Goal: Task Accomplishment & Management: Use online tool/utility

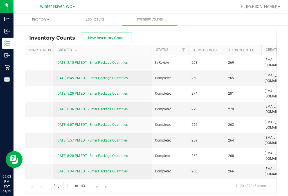
scroll to position [0, 173]
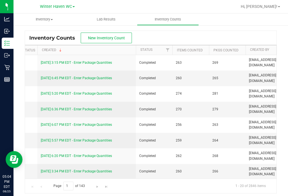
scroll to position [-9, -10]
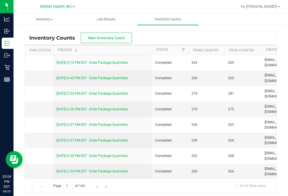
click at [116, 33] on button "New Inventory Count" at bounding box center [106, 38] width 51 height 11
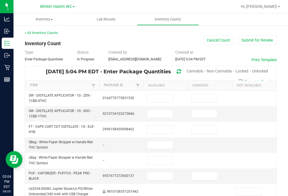
click at [263, 73] on span "Unlocked" at bounding box center [260, 71] width 16 height 4
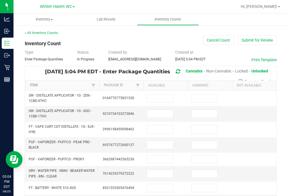
click at [78, 85] on link "Item" at bounding box center [60, 85] width 60 height 4
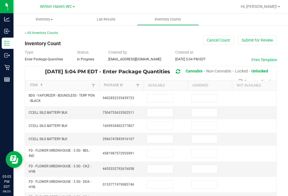
click at [163, 151] on input at bounding box center [160, 154] width 26 height 8
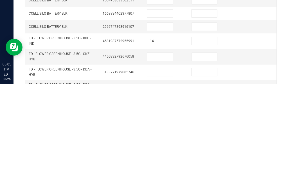
type input "14"
click at [206, 146] on td at bounding box center [210, 153] width 44 height 15
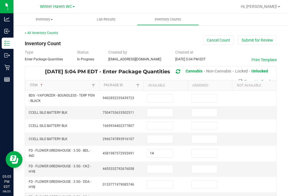
click at [203, 150] on input at bounding box center [205, 154] width 26 height 8
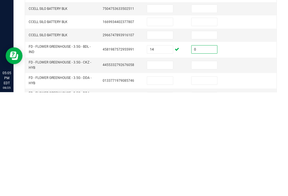
type input "0"
click at [157, 165] on input at bounding box center [160, 169] width 26 height 8
type input "2"
click at [211, 165] on input at bounding box center [205, 169] width 26 height 8
type input "0"
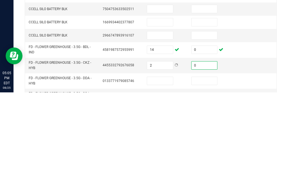
click at [163, 181] on input at bounding box center [160, 185] width 26 height 8
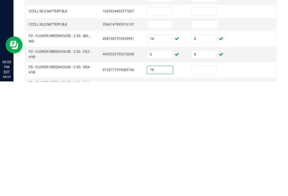
type input "19"
click at [210, 181] on input at bounding box center [205, 185] width 26 height 8
type input "0"
type input "333"
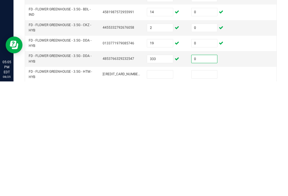
scroll to position [28, 0]
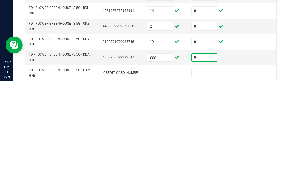
type input "0"
click at [161, 184] on input at bounding box center [160, 188] width 26 height 8
type input "12"
click at [204, 184] on input at bounding box center [205, 188] width 26 height 8
type input "0"
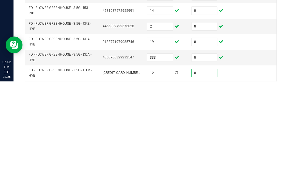
type input "19"
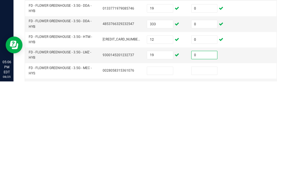
type input "0"
click at [166, 182] on input at bounding box center [160, 186] width 26 height 8
type input "19"
click at [211, 182] on input at bounding box center [205, 186] width 26 height 8
type input "0"
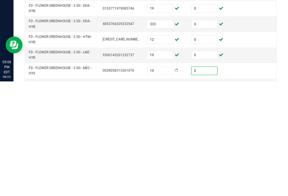
type input "333"
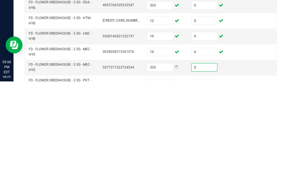
scroll to position [91, 0]
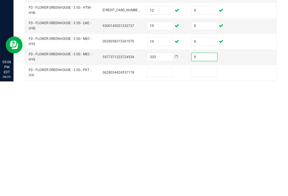
type input "0"
click at [163, 184] on input at bounding box center [160, 188] width 26 height 8
type input "15"
click at [208, 184] on input at bounding box center [205, 188] width 26 height 8
type input "0"
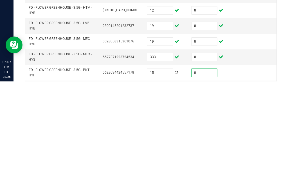
type input "3"
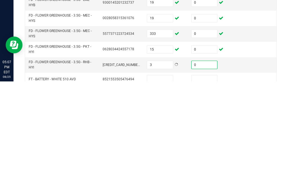
scroll to position [119, 0]
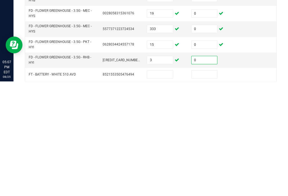
type input "0"
click at [154, 185] on input at bounding box center [160, 189] width 26 height 8
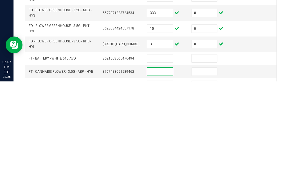
scroll to position [139, 0]
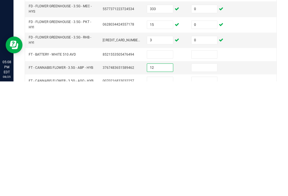
type input "12"
click at [205, 179] on input at bounding box center [205, 183] width 26 height 8
type input "0"
click at [165, 192] on input at bounding box center [160, 196] width 26 height 8
type input "19"
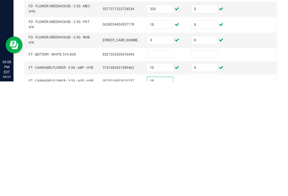
click at [206, 192] on input at bounding box center [205, 196] width 26 height 8
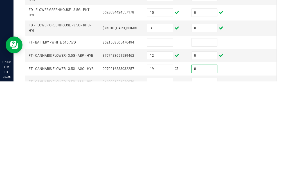
scroll to position [151, 0]
type input "0"
click at [163, 193] on input at bounding box center [160, 197] width 26 height 8
type input "1"
click at [213, 193] on input at bounding box center [205, 197] width 26 height 8
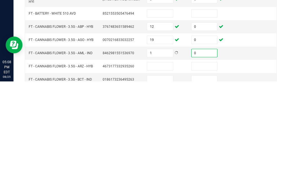
scroll to position [183, 0]
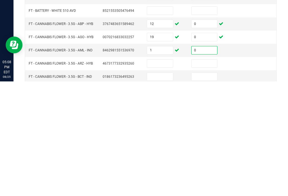
type input "0"
click at [172, 174] on input at bounding box center [160, 178] width 26 height 8
type input "10"
click at [212, 174] on input at bounding box center [205, 178] width 26 height 8
type input "0"
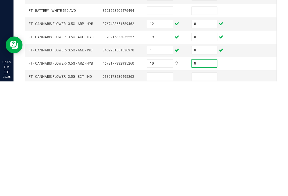
click at [164, 188] on input at bounding box center [160, 192] width 26 height 8
type input "3"
click at [203, 188] on input at bounding box center [205, 192] width 26 height 8
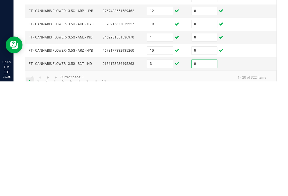
scroll to position [195, 0]
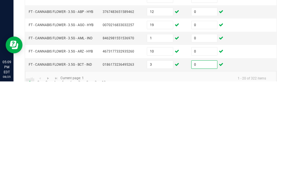
type input "0"
click at [40, 193] on link "2" at bounding box center [38, 197] width 8 height 8
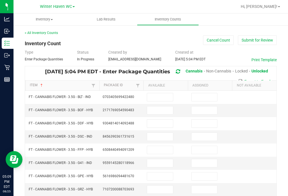
scroll to position [0, 0]
click at [152, 93] on input at bounding box center [160, 97] width 26 height 8
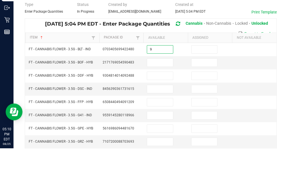
type input "9"
click at [215, 93] on input at bounding box center [205, 97] width 26 height 8
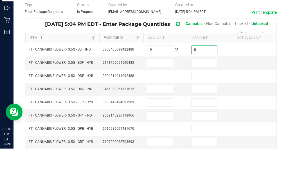
type input "0"
click at [164, 107] on input at bounding box center [160, 111] width 26 height 8
type input "1"
click at [205, 107] on input at bounding box center [205, 111] width 26 height 8
type input "0"
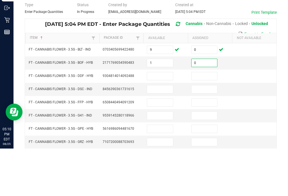
click at [165, 120] on input at bounding box center [160, 124] width 26 height 8
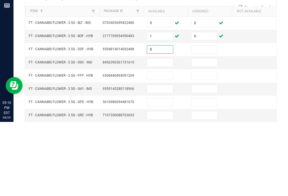
type input "8"
click at [213, 117] on td at bounding box center [210, 123] width 44 height 13
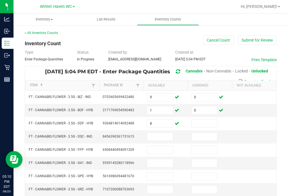
click at [201, 120] on input at bounding box center [205, 124] width 26 height 8
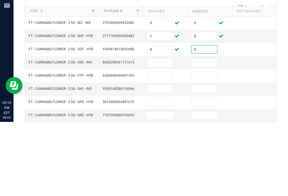
type input "0"
click at [162, 133] on input at bounding box center [160, 137] width 26 height 8
type input "7"
click at [200, 133] on input at bounding box center [205, 137] width 26 height 8
type input "0"
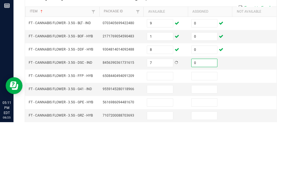
click at [156, 146] on input at bounding box center [160, 150] width 26 height 8
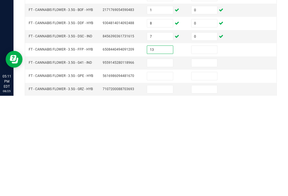
type input "13"
click at [197, 146] on input at bounding box center [205, 150] width 26 height 8
type input "0"
click at [160, 159] on input at bounding box center [160, 163] width 26 height 8
type input "17"
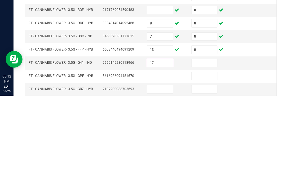
click at [210, 159] on input at bounding box center [205, 163] width 26 height 8
type input "0"
click at [168, 173] on input at bounding box center [160, 177] width 26 height 8
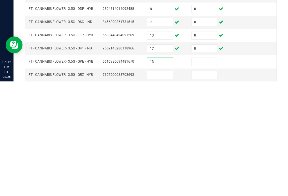
type input "13"
click at [207, 173] on input at bounding box center [205, 177] width 26 height 8
type input "0"
click at [166, 186] on input at bounding box center [160, 190] width 26 height 8
type input "8"
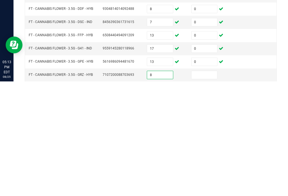
click at [213, 186] on input at bounding box center [205, 190] width 26 height 8
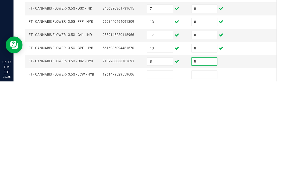
type input "0"
click at [165, 186] on input at bounding box center [160, 190] width 26 height 8
type input "4"
click at [208, 186] on input at bounding box center [205, 190] width 26 height 8
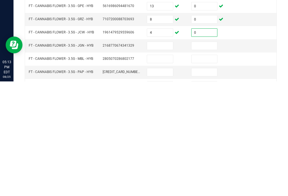
scroll to position [60, 0]
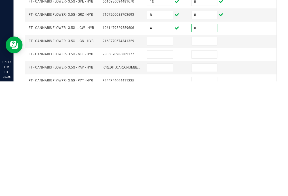
type input "0"
click at [171, 152] on input at bounding box center [160, 156] width 26 height 8
type input "1"
click at [204, 152] on input at bounding box center [205, 156] width 26 height 8
type input "0"
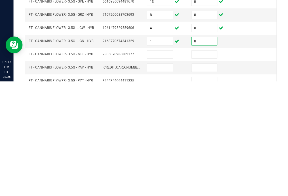
click at [167, 163] on td at bounding box center [165, 169] width 44 height 13
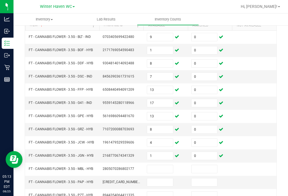
click at [164, 165] on input at bounding box center [160, 169] width 26 height 8
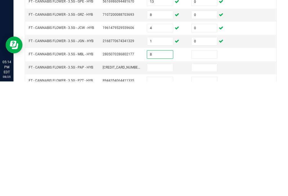
type input "8"
click at [210, 165] on input at bounding box center [205, 169] width 26 height 8
type input "0"
click at [163, 179] on input at bounding box center [160, 183] width 26 height 8
type input "18"
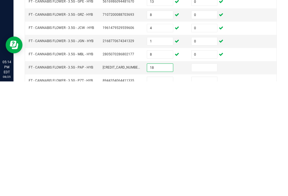
click at [205, 179] on input at bounding box center [205, 183] width 26 height 8
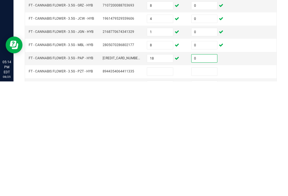
type input "0"
click at [163, 183] on input at bounding box center [160, 187] width 26 height 8
type input "8"
click at [210, 183] on input at bounding box center [205, 187] width 26 height 8
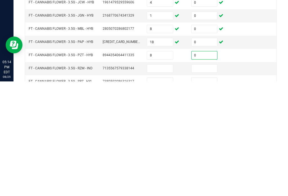
scroll to position [88, 0]
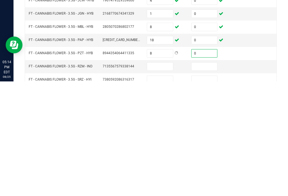
type input "0"
click at [162, 177] on input at bounding box center [160, 181] width 26 height 8
type input "19"
click at [205, 177] on input at bounding box center [205, 181] width 26 height 8
type input "0"
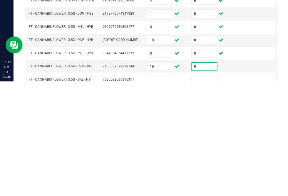
click at [161, 191] on input at bounding box center [160, 195] width 26 height 8
type input "13"
click at [208, 191] on input at bounding box center [205, 195] width 26 height 8
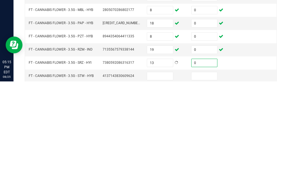
scroll to position [109, 0]
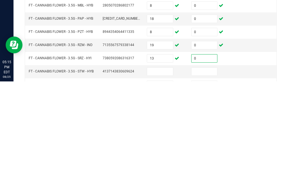
type input "0"
click at [166, 183] on input at bounding box center [160, 187] width 26 height 8
type input "18"
click at [205, 183] on input at bounding box center [205, 187] width 26 height 8
type input "0"
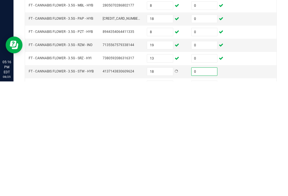
type input "8"
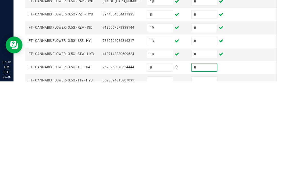
scroll to position [137, 0]
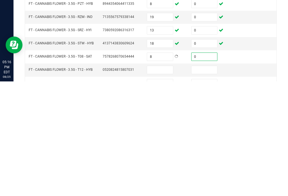
type input "0"
click at [168, 181] on input at bounding box center [160, 185] width 26 height 8
type input "17"
click at [215, 181] on input at bounding box center [205, 185] width 26 height 8
type input "0"
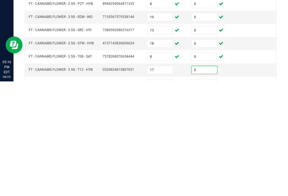
click at [156, 194] on input at bounding box center [160, 198] width 26 height 8
type input "1"
click at [210, 194] on input at bounding box center [205, 198] width 26 height 8
type input "0"
click at [159, 194] on input "1" at bounding box center [160, 198] width 26 height 8
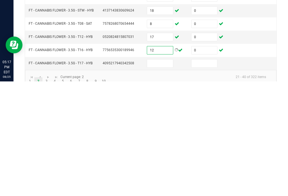
scroll to position [170, 0]
type input "12"
click at [152, 174] on input at bounding box center [160, 178] width 26 height 8
click at [162, 174] on input at bounding box center [160, 178] width 26 height 8
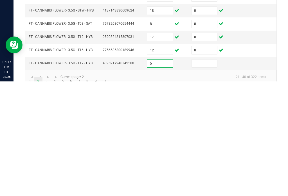
type input "5"
click at [209, 174] on input at bounding box center [205, 178] width 26 height 8
type input "0"
click at [46, 192] on link "3" at bounding box center [46, 196] width 8 height 8
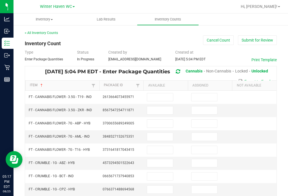
scroll to position [0, 0]
click at [160, 93] on input at bounding box center [160, 97] width 26 height 8
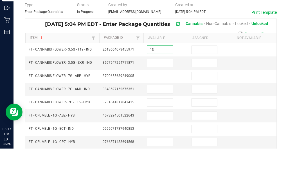
type input "13"
click at [198, 93] on input at bounding box center [205, 97] width 26 height 8
type input "0"
click at [165, 107] on input at bounding box center [160, 111] width 26 height 8
type input "15"
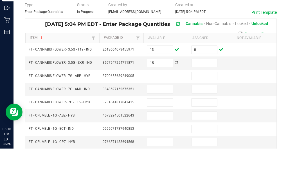
click at [202, 107] on input at bounding box center [205, 111] width 26 height 8
type input "0"
click at [163, 120] on input at bounding box center [160, 124] width 26 height 8
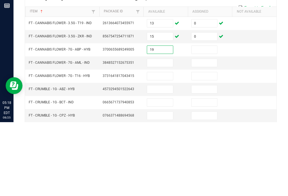
type input "19"
click at [214, 120] on input at bounding box center [205, 124] width 26 height 8
type input "0"
click at [166, 133] on input at bounding box center [160, 137] width 26 height 8
type input "10"
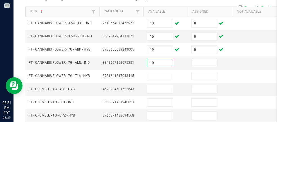
click at [200, 133] on input at bounding box center [205, 137] width 26 height 8
type input "0"
click at [162, 146] on input at bounding box center [160, 150] width 26 height 8
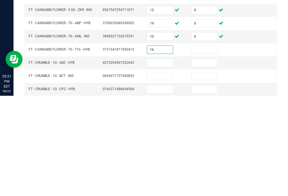
type input "16"
click at [215, 146] on input at bounding box center [205, 150] width 26 height 8
type input "0"
click at [168, 159] on input at bounding box center [160, 163] width 26 height 8
type input "6"
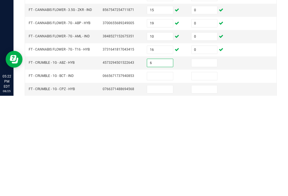
click at [203, 159] on input at bounding box center [205, 163] width 26 height 8
type input "0"
click at [169, 173] on input at bounding box center [160, 177] width 26 height 8
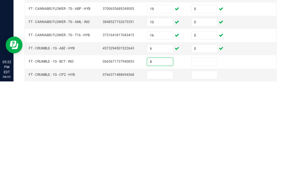
type input "8"
click at [208, 173] on input at bounding box center [205, 177] width 26 height 8
type input "0"
click at [166, 186] on input at bounding box center [160, 190] width 26 height 8
type input "6"
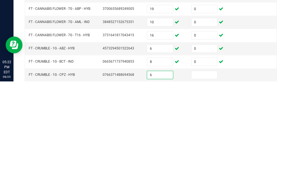
click at [206, 186] on input at bounding box center [205, 190] width 26 height 8
type input "0"
type input "1"
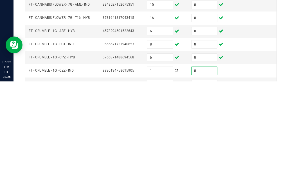
scroll to position [19, 0]
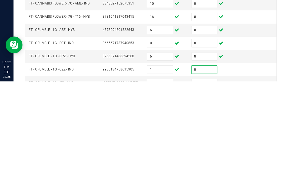
type input "0"
click at [167, 194] on input at bounding box center [160, 198] width 26 height 8
type input "4"
click at [209, 194] on input at bounding box center [205, 198] width 26 height 8
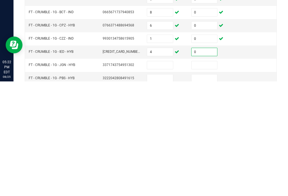
type input "0"
click at [167, 176] on input at bounding box center [160, 180] width 26 height 8
type input "8"
click at [215, 176] on input at bounding box center [205, 180] width 26 height 8
type input "0"
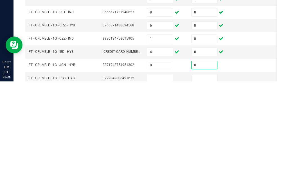
click at [171, 189] on input at bounding box center [160, 193] width 26 height 8
type input "7"
click at [203, 189] on input at bounding box center [205, 193] width 26 height 8
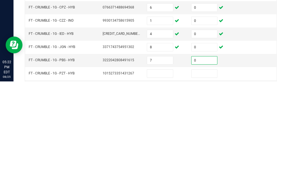
scroll to position [68, 0]
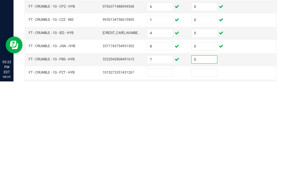
type input "0"
click at [167, 184] on input at bounding box center [160, 188] width 26 height 8
type input "1"
click at [209, 184] on input at bounding box center [205, 188] width 26 height 8
type input "0"
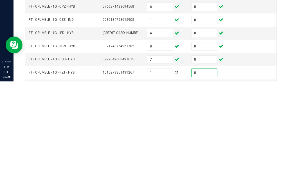
type input "4"
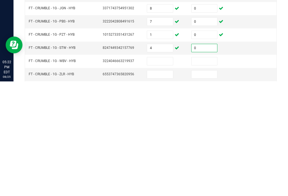
scroll to position [106, 0]
type input "0"
click at [162, 172] on input at bounding box center [160, 176] width 26 height 8
type input "8"
click at [213, 172] on input at bounding box center [205, 176] width 26 height 8
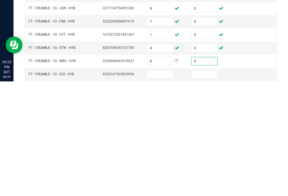
type input "0"
click at [168, 185] on input at bounding box center [160, 189] width 26 height 8
type input "1"
click at [208, 185] on input at bounding box center [205, 189] width 26 height 8
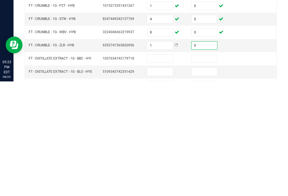
scroll to position [135, 0]
type input "0"
click at [167, 170] on input at bounding box center [160, 174] width 26 height 8
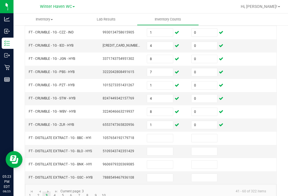
scroll to position [170, 0]
click at [152, 135] on input at bounding box center [160, 139] width 26 height 8
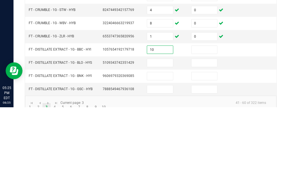
type input "10"
click at [208, 135] on input at bounding box center [205, 139] width 26 height 8
type input "0"
click at [159, 148] on input at bounding box center [160, 152] width 26 height 8
type input "5"
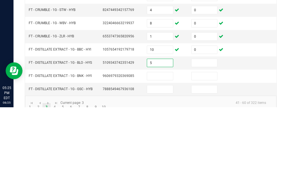
click at [212, 148] on input at bounding box center [205, 152] width 26 height 8
type input "0"
click at [162, 161] on input at bounding box center [160, 165] width 26 height 8
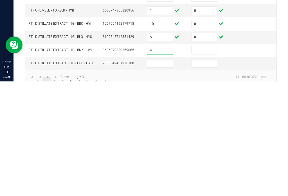
type input "4"
click at [204, 161] on input at bounding box center [205, 165] width 26 height 8
type input "0"
click at [170, 174] on input at bounding box center [160, 178] width 26 height 8
type input "10"
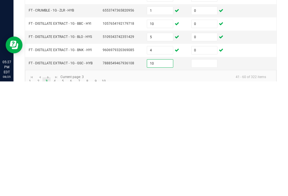
click at [204, 174] on input at bounding box center [205, 178] width 26 height 8
type input "0"
click at [49, 192] on link "3" at bounding box center [46, 196] width 8 height 8
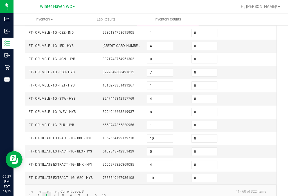
click at [55, 192] on link "4" at bounding box center [55, 196] width 8 height 8
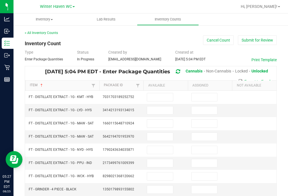
scroll to position [0, 0]
click at [167, 93] on input at bounding box center [160, 97] width 26 height 8
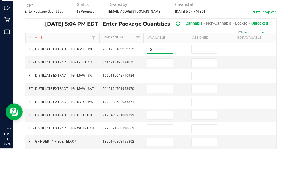
click at [200, 93] on input at bounding box center [205, 97] width 26 height 8
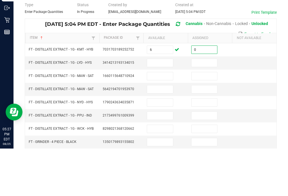
click at [160, 117] on td at bounding box center [165, 123] width 44 height 13
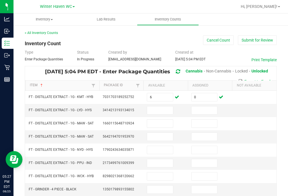
click at [164, 107] on input at bounding box center [160, 111] width 26 height 8
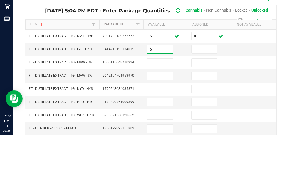
click at [202, 107] on input at bounding box center [205, 111] width 26 height 8
click at [166, 120] on input at bounding box center [160, 124] width 26 height 8
click at [192, 120] on input at bounding box center [205, 124] width 26 height 8
click at [158, 133] on input at bounding box center [160, 137] width 26 height 8
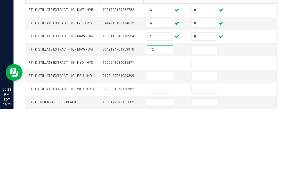
click at [206, 133] on input at bounding box center [205, 137] width 26 height 8
click at [166, 146] on input at bounding box center [160, 150] width 26 height 8
click at [199, 146] on input at bounding box center [205, 150] width 26 height 8
click at [161, 159] on input at bounding box center [160, 163] width 26 height 8
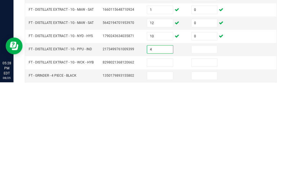
click at [197, 159] on input at bounding box center [205, 163] width 26 height 8
click at [164, 173] on input at bounding box center [160, 177] width 26 height 8
click at [215, 173] on input at bounding box center [205, 177] width 26 height 8
click at [170, 186] on input at bounding box center [160, 190] width 26 height 8
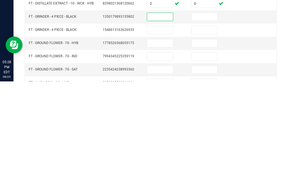
scroll to position [59, 0]
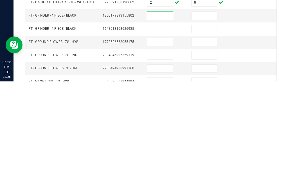
click at [166, 153] on input at bounding box center [160, 157] width 26 height 8
click at [211, 153] on input at bounding box center [205, 157] width 26 height 8
click at [162, 166] on input at bounding box center [160, 170] width 26 height 8
click at [203, 166] on input at bounding box center [205, 170] width 26 height 8
click at [163, 179] on input at bounding box center [160, 183] width 26 height 8
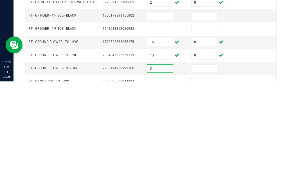
click at [208, 179] on input at bounding box center [205, 183] width 26 height 8
click at [164, 193] on input at bounding box center [160, 197] width 26 height 8
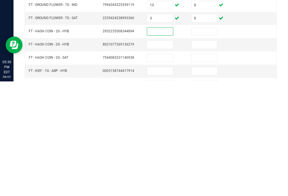
scroll to position [107, 0]
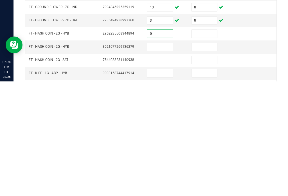
click at [209, 145] on input at bounding box center [205, 149] width 26 height 8
click at [165, 158] on input at bounding box center [160, 162] width 26 height 8
click at [206, 158] on input at bounding box center [205, 162] width 26 height 8
click at [170, 171] on input at bounding box center [160, 175] width 26 height 8
click at [208, 171] on input at bounding box center [205, 175] width 26 height 8
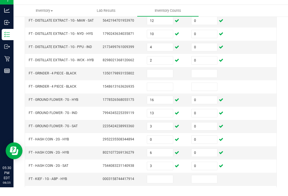
scroll to position [9, 0]
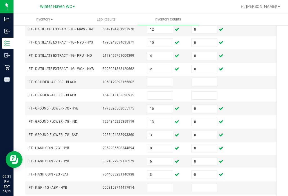
click at [163, 184] on input at bounding box center [160, 188] width 26 height 8
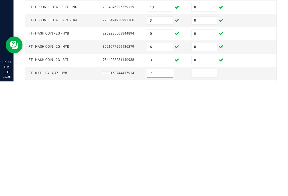
click at [200, 184] on input at bounding box center [205, 188] width 26 height 8
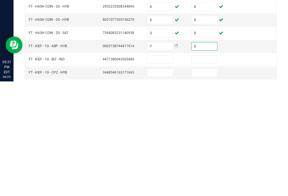
scroll to position [134, 0]
click at [164, 171] on input at bounding box center [160, 175] width 26 height 8
click at [208, 171] on input at bounding box center [205, 175] width 26 height 8
click at [172, 184] on input at bounding box center [160, 188] width 26 height 8
click at [210, 184] on input at bounding box center [205, 188] width 26 height 8
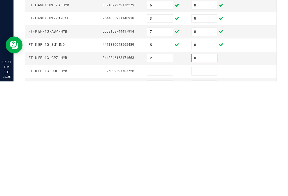
scroll to position [150, 0]
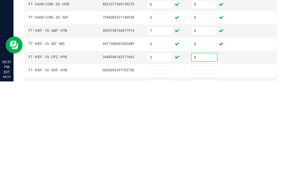
click at [172, 179] on td at bounding box center [165, 185] width 44 height 13
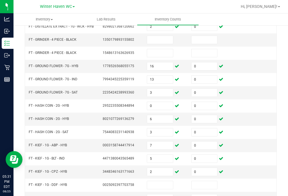
click at [172, 181] on input at bounding box center [160, 185] width 26 height 8
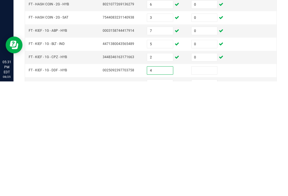
click at [200, 181] on input at bounding box center [205, 185] width 26 height 8
click at [170, 195] on input at bounding box center [160, 199] width 26 height 8
click at [203, 195] on input at bounding box center [205, 199] width 26 height 8
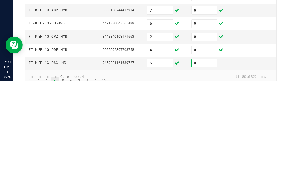
scroll to position [170, 0]
click at [60, 192] on link "5" at bounding box center [63, 196] width 8 height 8
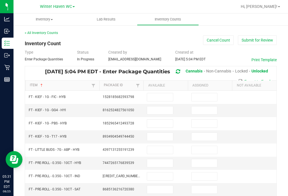
scroll to position [0, 0]
click at [164, 93] on input at bounding box center [160, 97] width 26 height 8
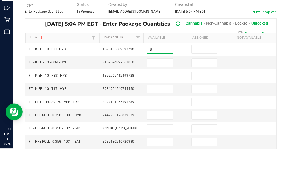
click at [207, 93] on input at bounding box center [205, 97] width 26 height 8
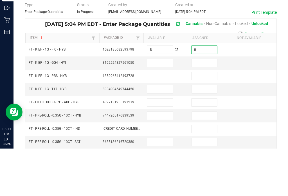
click at [167, 107] on input at bounding box center [160, 111] width 26 height 8
click at [159, 107] on input at bounding box center [160, 111] width 26 height 8
click at [208, 107] on input at bounding box center [205, 111] width 26 height 8
click at [169, 120] on input at bounding box center [160, 124] width 26 height 8
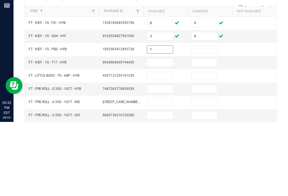
click at [210, 120] on input at bounding box center [205, 124] width 26 height 8
click at [167, 133] on input at bounding box center [160, 137] width 26 height 8
click at [207, 133] on input at bounding box center [205, 137] width 26 height 8
click at [166, 146] on input at bounding box center [160, 150] width 26 height 8
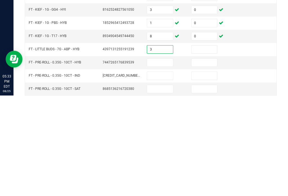
click at [203, 146] on input at bounding box center [205, 150] width 26 height 8
click at [163, 159] on input at bounding box center [160, 163] width 26 height 8
click at [208, 159] on input at bounding box center [205, 163] width 26 height 8
click at [160, 173] on input at bounding box center [160, 177] width 26 height 8
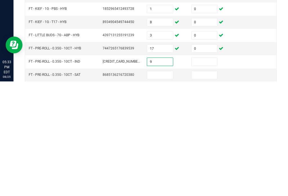
click at [214, 173] on input at bounding box center [205, 177] width 26 height 8
click at [156, 186] on input at bounding box center [160, 190] width 26 height 8
click at [205, 186] on input at bounding box center [205, 190] width 26 height 8
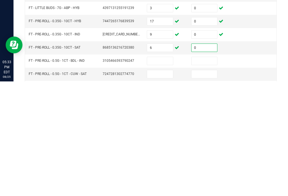
click at [170, 172] on input at bounding box center [160, 176] width 26 height 8
click at [202, 172] on input at bounding box center [205, 176] width 26 height 8
click at [165, 185] on input at bounding box center [160, 189] width 26 height 8
click at [208, 185] on input at bounding box center [205, 189] width 26 height 8
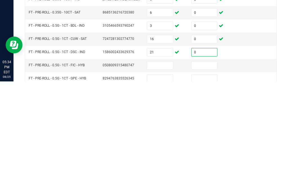
scroll to position [65, 0]
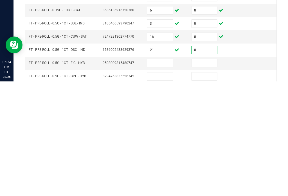
click at [161, 174] on input at bounding box center [160, 178] width 26 height 8
click at [208, 174] on input at bounding box center [205, 178] width 26 height 8
click at [159, 187] on input at bounding box center [160, 191] width 26 height 8
click at [216, 187] on input at bounding box center [205, 191] width 26 height 8
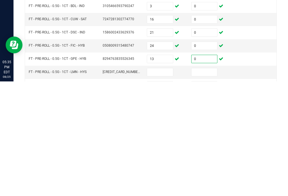
scroll to position [83, 0]
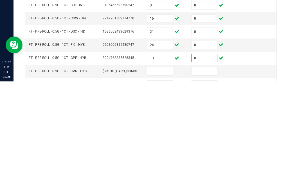
click at [168, 182] on input at bounding box center [160, 186] width 26 height 8
click at [206, 182] on input at bounding box center [205, 186] width 26 height 8
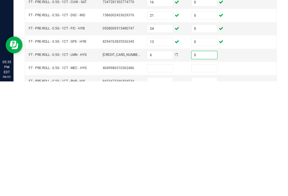
scroll to position [102, 0]
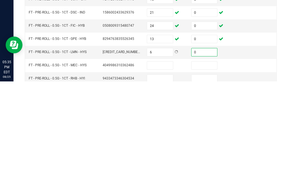
click at [163, 176] on input at bounding box center [160, 180] width 26 height 8
click at [211, 176] on input at bounding box center [205, 180] width 26 height 8
click at [163, 190] on input at bounding box center [160, 194] width 26 height 8
click at [202, 190] on input at bounding box center [205, 194] width 26 height 8
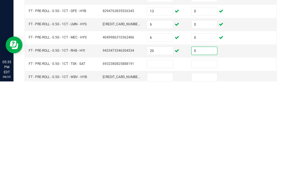
scroll to position [130, 0]
click at [163, 175] on input at bounding box center [160, 179] width 26 height 8
click at [205, 185] on td at bounding box center [210, 191] width 44 height 13
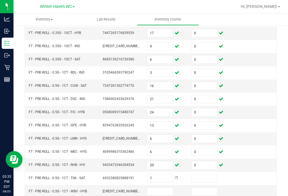
click at [206, 175] on input at bounding box center [205, 179] width 26 height 8
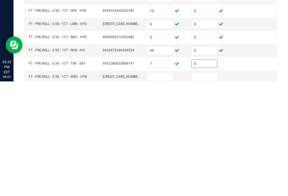
click at [169, 188] on input at bounding box center [160, 192] width 26 height 8
click at [218, 185] on td at bounding box center [210, 191] width 44 height 13
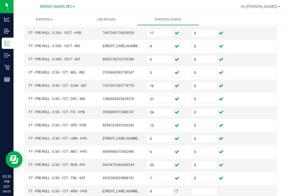
click at [207, 188] on input at bounding box center [205, 192] width 26 height 8
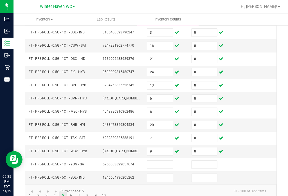
scroll to position [170, 0]
click at [167, 161] on input at bounding box center [160, 165] width 26 height 8
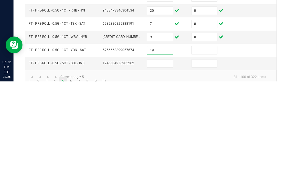
click at [215, 161] on input at bounding box center [205, 165] width 26 height 8
click at [165, 174] on input at bounding box center [160, 178] width 26 height 8
click at [202, 174] on input at bounding box center [205, 178] width 26 height 8
click at [72, 192] on link "6" at bounding box center [71, 196] width 8 height 8
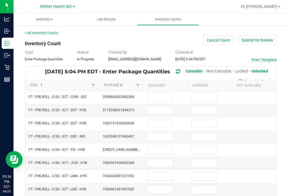
scroll to position [0, 0]
click at [165, 93] on input at bounding box center [160, 97] width 26 height 8
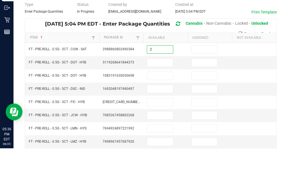
click at [212, 93] on input at bounding box center [205, 97] width 26 height 8
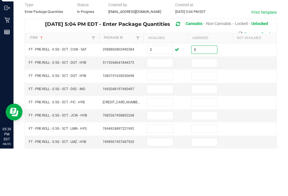
click at [166, 107] on input at bounding box center [160, 111] width 26 height 8
click at [210, 107] on input at bounding box center [205, 111] width 26 height 8
click at [161, 120] on input at bounding box center [160, 124] width 26 height 8
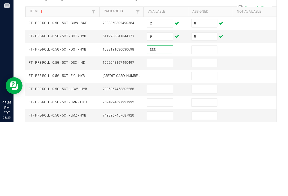
click at [204, 120] on input at bounding box center [205, 124] width 26 height 8
click at [167, 133] on input at bounding box center [160, 137] width 26 height 8
click at [207, 133] on input at bounding box center [205, 137] width 26 height 8
click at [166, 146] on input at bounding box center [160, 150] width 26 height 8
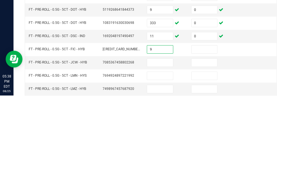
click at [210, 146] on input at bounding box center [205, 150] width 26 height 8
click at [167, 159] on input at bounding box center [160, 163] width 26 height 8
click at [199, 159] on input at bounding box center [205, 163] width 26 height 8
click at [169, 173] on input at bounding box center [160, 177] width 26 height 8
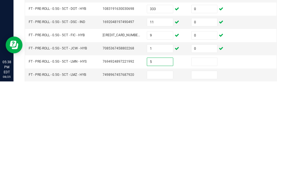
click at [201, 173] on input at bounding box center [205, 177] width 26 height 8
click at [163, 186] on input at bounding box center [160, 190] width 26 height 8
click at [208, 186] on input at bounding box center [205, 190] width 26 height 8
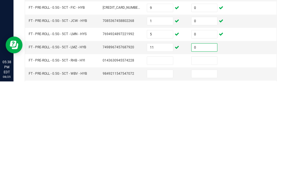
scroll to position [28, 0]
click at [159, 171] on input at bounding box center [160, 175] width 26 height 8
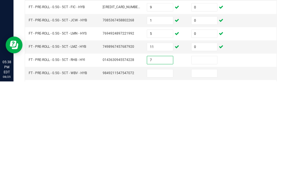
click at [205, 171] on input at bounding box center [205, 175] width 26 height 8
click at [167, 184] on input at bounding box center [160, 188] width 26 height 8
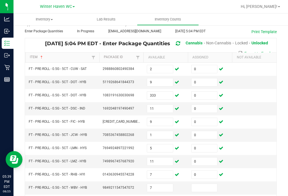
click at [207, 184] on input at bounding box center [205, 188] width 26 height 8
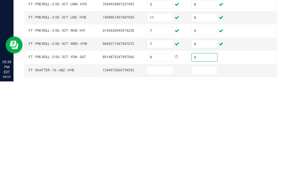
scroll to position [61, 0]
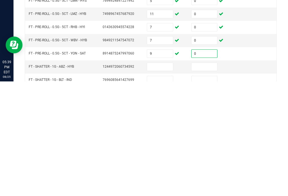
click at [168, 178] on input at bounding box center [160, 182] width 26 height 8
click at [210, 178] on input at bounding box center [205, 182] width 26 height 8
click at [165, 191] on input at bounding box center [160, 195] width 26 height 8
click at [208, 191] on input at bounding box center [205, 195] width 26 height 8
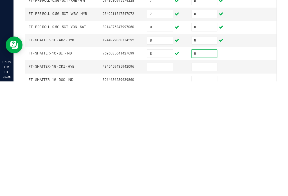
click at [172, 178] on input at bounding box center [160, 182] width 26 height 8
click at [199, 178] on input at bounding box center [205, 182] width 26 height 8
click at [165, 191] on input at bounding box center [160, 195] width 26 height 8
click at [206, 191] on input at bounding box center [205, 195] width 26 height 8
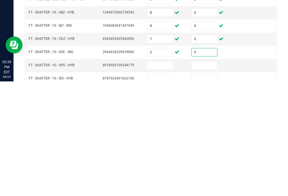
scroll to position [125, 0]
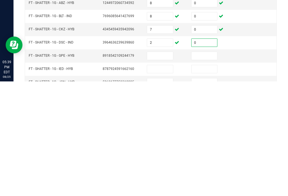
click at [167, 167] on input at bounding box center [160, 171] width 26 height 8
click at [206, 167] on input at bounding box center [205, 171] width 26 height 8
click at [169, 180] on input at bounding box center [160, 184] width 26 height 8
click at [211, 180] on input at bounding box center [205, 184] width 26 height 8
click at [168, 193] on input at bounding box center [160, 197] width 26 height 8
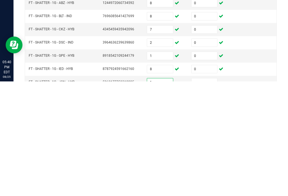
click at [215, 193] on input at bounding box center [205, 197] width 26 height 8
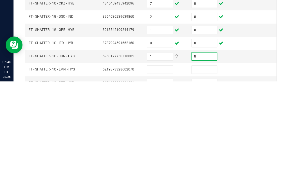
scroll to position [152, 0]
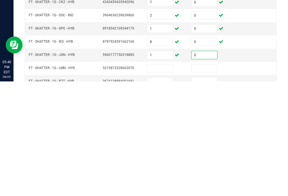
click at [170, 179] on input at bounding box center [160, 183] width 26 height 8
click at [205, 179] on input at bounding box center [205, 183] width 26 height 8
click at [167, 192] on input at bounding box center [160, 196] width 26 height 8
click at [202, 192] on input at bounding box center [205, 196] width 26 height 8
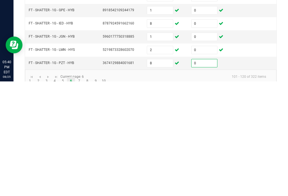
scroll to position [170, 0]
click at [82, 192] on link "7" at bounding box center [79, 196] width 8 height 8
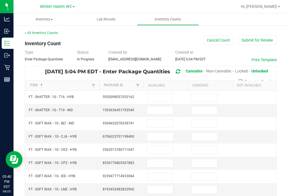
scroll to position [0, 0]
click at [162, 93] on input at bounding box center [160, 97] width 26 height 8
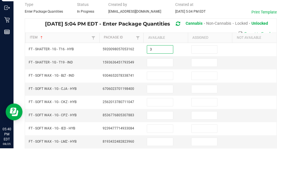
click at [203, 93] on input at bounding box center [205, 97] width 26 height 8
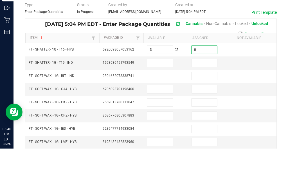
click at [168, 107] on input at bounding box center [160, 111] width 26 height 8
click at [204, 107] on input at bounding box center [205, 111] width 26 height 8
click at [166, 120] on input at bounding box center [160, 124] width 26 height 8
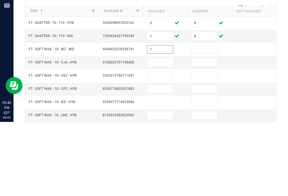
click at [208, 120] on input at bounding box center [205, 124] width 26 height 8
click at [164, 133] on input at bounding box center [160, 137] width 26 height 8
click at [207, 133] on input at bounding box center [205, 137] width 26 height 8
click at [159, 146] on input at bounding box center [160, 150] width 26 height 8
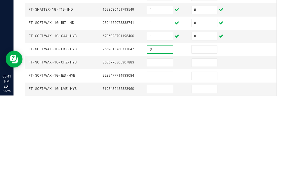
click at [212, 146] on input at bounding box center [205, 150] width 26 height 8
click at [173, 159] on input at bounding box center [160, 163] width 26 height 8
click at [206, 159] on input at bounding box center [205, 163] width 26 height 8
click at [165, 173] on input at bounding box center [160, 177] width 26 height 8
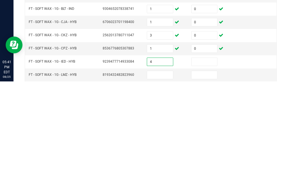
click at [208, 173] on input at bounding box center [205, 177] width 26 height 8
click at [160, 186] on input at bounding box center [160, 190] width 26 height 8
click at [166, 173] on input "4" at bounding box center [160, 177] width 26 height 8
click at [166, 186] on input at bounding box center [160, 190] width 26 height 8
click at [214, 186] on input at bounding box center [205, 190] width 26 height 8
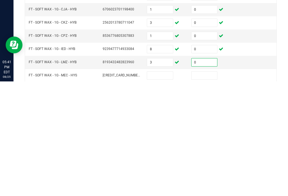
scroll to position [14, 0]
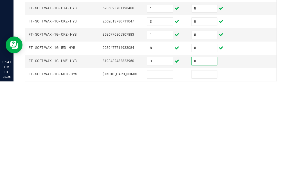
click at [168, 185] on input at bounding box center [160, 189] width 26 height 8
click at [204, 185] on input at bounding box center [205, 189] width 26 height 8
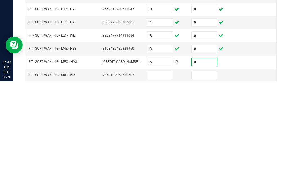
scroll to position [34, 0]
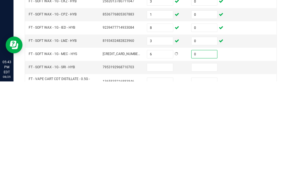
click at [171, 178] on input at bounding box center [160, 182] width 26 height 8
click at [202, 178] on input at bounding box center [205, 182] width 26 height 8
click at [169, 193] on input at bounding box center [160, 197] width 26 height 8
click at [208, 193] on input at bounding box center [205, 197] width 26 height 8
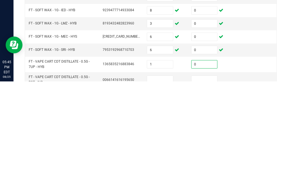
scroll to position [64, 0]
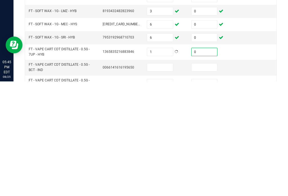
click at [172, 178] on input at bounding box center [160, 182] width 26 height 8
click at [206, 178] on input at bounding box center [205, 182] width 26 height 8
click at [166, 194] on input at bounding box center [160, 198] width 26 height 8
click at [214, 194] on input at bounding box center [205, 198] width 26 height 8
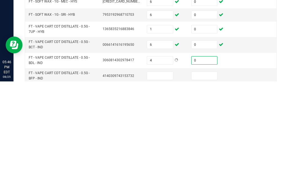
scroll to position [99, 0]
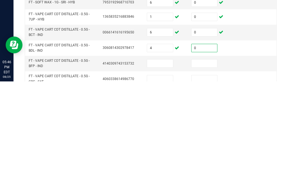
click at [169, 174] on input at bounding box center [160, 178] width 26 height 8
click at [205, 174] on input at bounding box center [205, 178] width 26 height 8
click at [162, 190] on input at bounding box center [160, 194] width 26 height 8
click at [204, 190] on input at bounding box center [205, 194] width 26 height 8
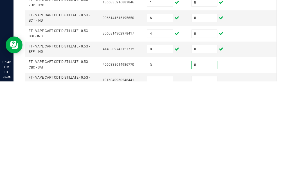
scroll to position [122, 0]
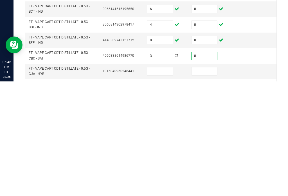
click at [167, 182] on input at bounding box center [160, 186] width 26 height 8
click at [208, 182] on input at bounding box center [205, 186] width 26 height 8
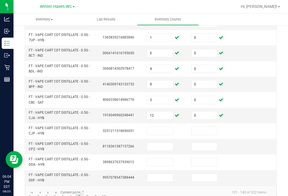
scroll to position [193, 0]
click at [162, 127] on input at bounding box center [160, 131] width 26 height 8
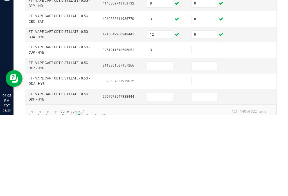
click at [204, 127] on input at bounding box center [205, 131] width 26 height 8
click at [163, 143] on input at bounding box center [160, 147] width 26 height 8
click at [208, 143] on input at bounding box center [205, 147] width 26 height 8
click at [172, 159] on input at bounding box center [160, 163] width 26 height 8
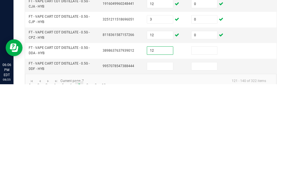
click at [211, 159] on input at bounding box center [205, 163] width 26 height 8
click at [166, 171] on td at bounding box center [165, 178] width 44 height 15
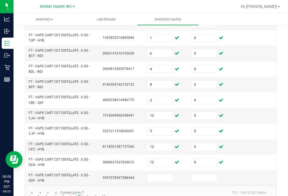
click at [157, 174] on input at bounding box center [160, 178] width 26 height 8
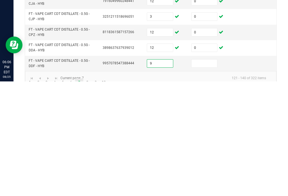
click at [210, 174] on input at bounding box center [205, 178] width 26 height 8
click at [94, 193] on link "9" at bounding box center [96, 197] width 8 height 8
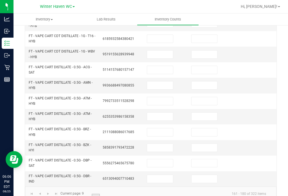
scroll to position [215, 0]
click at [85, 194] on link "8" at bounding box center [87, 198] width 8 height 8
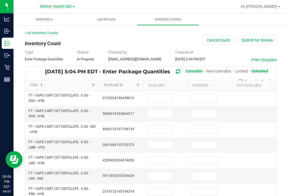
scroll to position [0, 0]
click at [168, 94] on input at bounding box center [160, 98] width 26 height 8
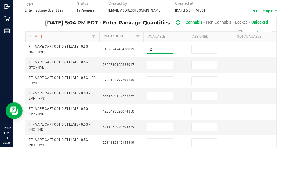
click at [211, 94] on input at bounding box center [205, 98] width 26 height 8
click at [163, 106] on td at bounding box center [165, 113] width 44 height 15
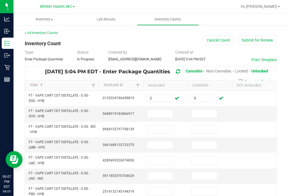
click at [167, 110] on input at bounding box center [160, 114] width 26 height 8
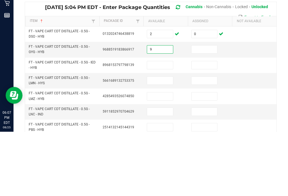
click at [205, 110] on input at bounding box center [205, 114] width 26 height 8
click at [169, 126] on input at bounding box center [160, 130] width 26 height 8
click at [206, 126] on input at bounding box center [205, 130] width 26 height 8
click at [169, 138] on td at bounding box center [165, 145] width 44 height 15
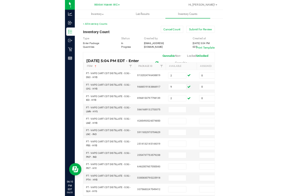
scroll to position [9, 0]
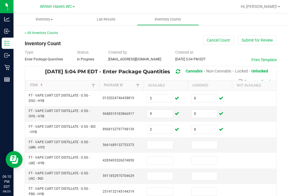
click at [165, 141] on input at bounding box center [160, 145] width 26 height 8
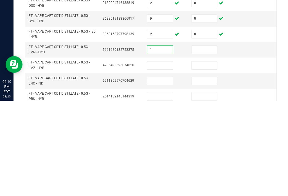
click at [211, 141] on input at bounding box center [205, 145] width 26 height 8
click at [157, 157] on input at bounding box center [160, 161] width 26 height 8
click at [211, 157] on input at bounding box center [205, 161] width 26 height 8
click at [164, 172] on input at bounding box center [160, 176] width 26 height 8
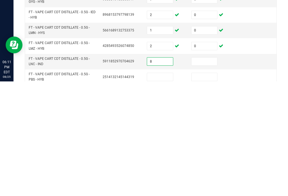
click at [208, 172] on input at bounding box center [205, 176] width 26 height 8
click at [155, 188] on input at bounding box center [160, 192] width 26 height 8
click at [206, 188] on input at bounding box center [205, 192] width 26 height 8
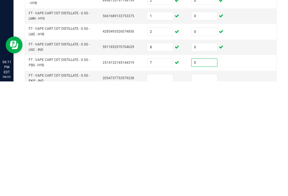
scroll to position [16, 0]
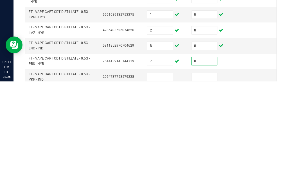
click at [166, 188] on input at bounding box center [160, 192] width 26 height 8
click at [205, 188] on input at bounding box center [205, 192] width 26 height 8
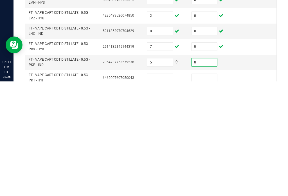
scroll to position [37, 0]
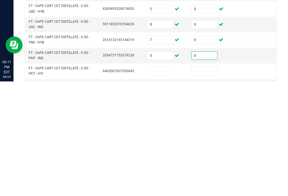
click at [163, 182] on input at bounding box center [160, 186] width 26 height 8
click at [206, 182] on input at bounding box center [205, 186] width 26 height 8
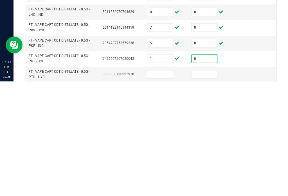
click at [166, 185] on input at bounding box center [160, 189] width 26 height 8
click at [198, 185] on input at bounding box center [205, 189] width 26 height 8
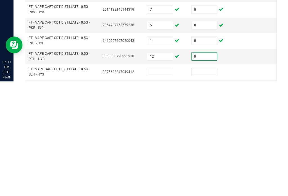
scroll to position [75, 0]
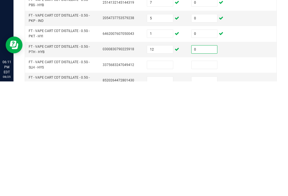
click at [164, 176] on input at bounding box center [160, 180] width 26 height 8
click at [204, 176] on input at bounding box center [205, 180] width 26 height 8
click at [160, 192] on input at bounding box center [160, 196] width 26 height 8
click at [209, 192] on input at bounding box center [205, 196] width 26 height 8
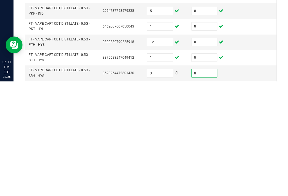
scroll to position [82, 0]
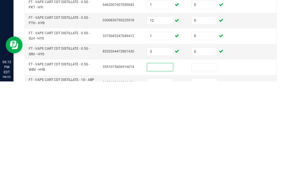
scroll to position [105, 0]
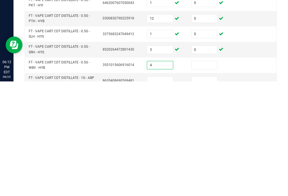
click at [203, 176] on input at bounding box center [205, 180] width 26 height 8
click at [163, 192] on input at bounding box center [160, 196] width 26 height 8
click at [208, 192] on input at bounding box center [205, 196] width 26 height 8
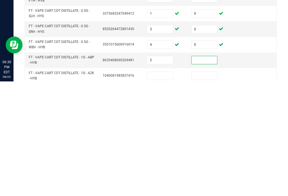
scroll to position [127, 0]
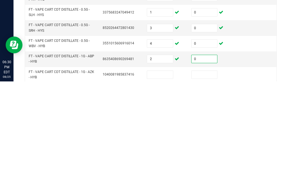
click at [159, 186] on input at bounding box center [160, 190] width 26 height 8
click at [210, 186] on input at bounding box center [205, 190] width 26 height 8
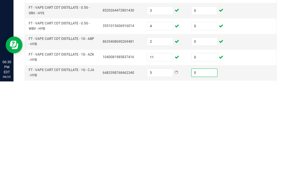
scroll to position [156, 0]
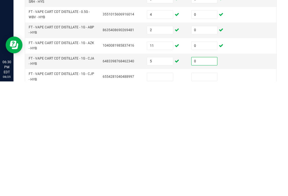
click at [162, 188] on input at bounding box center [160, 192] width 26 height 8
click at [217, 188] on input at bounding box center [205, 192] width 26 height 8
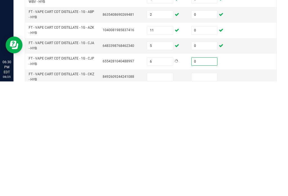
scroll to position [173, 0]
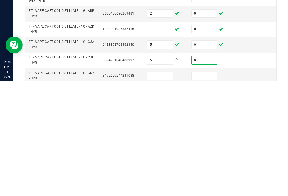
click at [166, 187] on input at bounding box center [160, 191] width 26 height 8
click at [216, 187] on input at bounding box center [205, 191] width 26 height 8
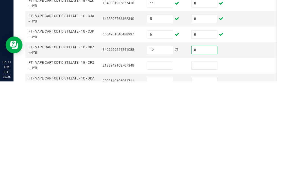
scroll to position [198, 0]
click at [172, 177] on input at bounding box center [160, 181] width 26 height 8
click at [209, 177] on input at bounding box center [205, 181] width 26 height 8
click at [167, 192] on input at bounding box center [160, 196] width 26 height 8
click at [209, 192] on input at bounding box center [205, 196] width 26 height 8
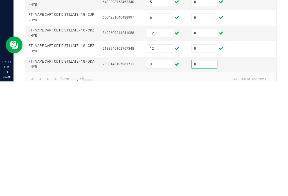
scroll to position [215, 0]
click at [96, 194] on link "9" at bounding box center [96, 198] width 8 height 8
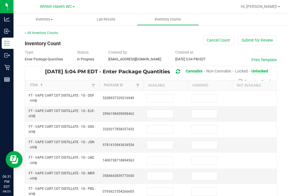
scroll to position [0, 0]
click at [168, 94] on input at bounding box center [160, 98] width 26 height 8
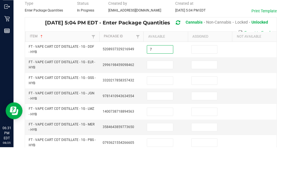
click at [200, 94] on input at bounding box center [205, 98] width 26 height 8
click at [164, 110] on input at bounding box center [160, 114] width 26 height 8
click at [210, 110] on input at bounding box center [205, 114] width 26 height 8
click at [171, 126] on input at bounding box center [160, 130] width 26 height 8
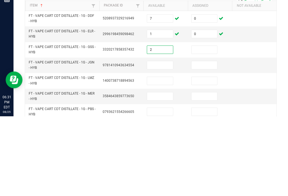
click at [203, 122] on td at bounding box center [210, 129] width 44 height 15
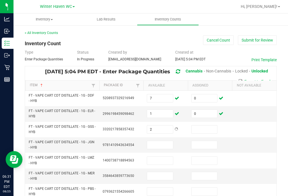
click at [208, 126] on input at bounding box center [205, 130] width 26 height 8
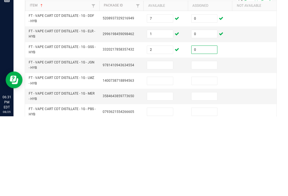
click at [168, 141] on input at bounding box center [160, 145] width 26 height 8
click at [208, 141] on input at bounding box center [205, 145] width 26 height 8
click at [168, 157] on input at bounding box center [160, 161] width 26 height 8
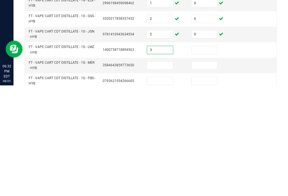
click at [201, 157] on input at bounding box center [205, 161] width 26 height 8
click at [166, 172] on input at bounding box center [160, 176] width 26 height 8
click at [211, 172] on input at bounding box center [205, 176] width 26 height 8
click at [164, 188] on input at bounding box center [160, 192] width 26 height 8
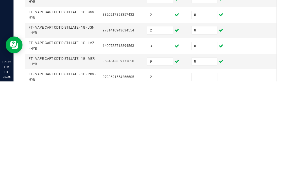
click at [206, 188] on input at bounding box center [205, 192] width 26 height 8
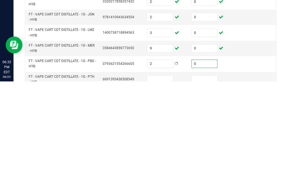
scroll to position [19, 0]
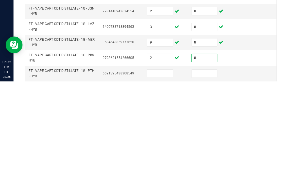
click at [167, 184] on input at bounding box center [160, 188] width 26 height 8
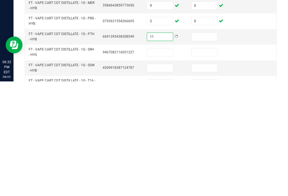
scroll to position [57, 0]
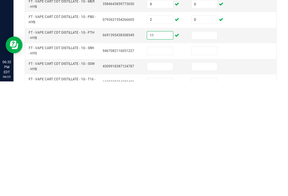
click at [208, 146] on input at bounding box center [205, 150] width 26 height 8
click at [169, 162] on input at bounding box center [160, 166] width 26 height 8
click at [207, 162] on input at bounding box center [205, 166] width 26 height 8
click at [167, 177] on input at bounding box center [160, 181] width 26 height 8
click at [211, 177] on input at bounding box center [205, 181] width 26 height 8
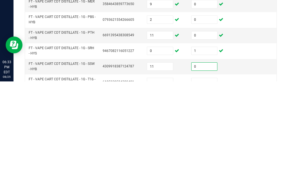
click at [161, 193] on input at bounding box center [160, 197] width 26 height 8
click at [210, 189] on td at bounding box center [210, 196] width 44 height 15
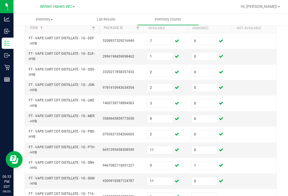
click at [206, 193] on input at bounding box center [205, 197] width 26 height 8
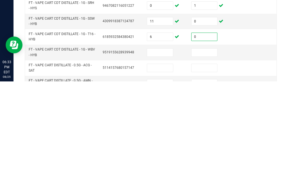
scroll to position [103, 0]
click at [160, 163] on input at bounding box center [160, 167] width 26 height 8
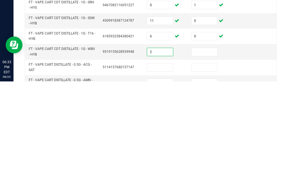
click at [202, 163] on input at bounding box center [205, 167] width 26 height 8
click at [161, 178] on input at bounding box center [160, 182] width 26 height 8
click at [212, 178] on input at bounding box center [205, 182] width 26 height 8
click at [170, 194] on input at bounding box center [160, 198] width 26 height 8
click at [225, 190] on td at bounding box center [210, 197] width 44 height 15
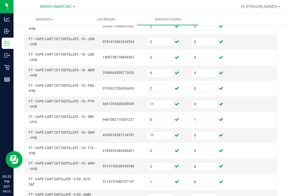
click at [201, 194] on input at bounding box center [205, 198] width 26 height 8
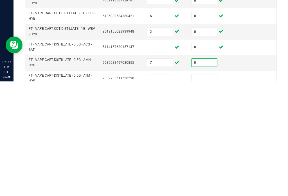
scroll to position [125, 0]
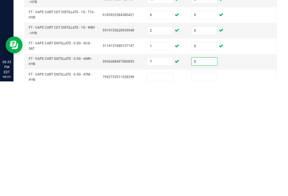
click at [165, 188] on input at bounding box center [160, 192] width 26 height 8
click at [205, 188] on input at bounding box center [205, 192] width 26 height 8
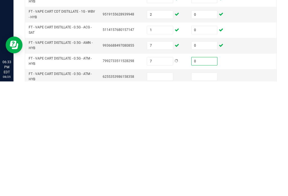
scroll to position [141, 0]
click at [167, 187] on input at bounding box center [160, 191] width 26 height 8
click at [208, 187] on input at bounding box center [205, 191] width 26 height 8
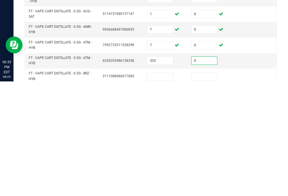
scroll to position [160, 0]
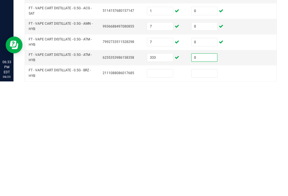
click at [159, 184] on input at bounding box center [160, 188] width 26 height 8
click at [209, 184] on input at bounding box center [205, 188] width 26 height 8
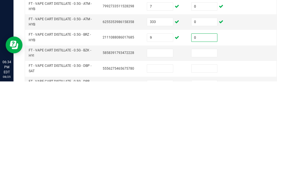
scroll to position [195, 0]
click at [167, 164] on input at bounding box center [160, 168] width 26 height 8
click at [215, 164] on input at bounding box center [205, 168] width 26 height 8
click at [165, 179] on input at bounding box center [160, 183] width 26 height 8
click at [214, 179] on input at bounding box center [205, 183] width 26 height 8
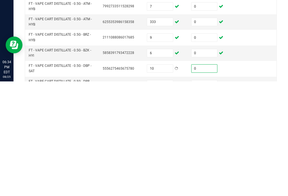
click at [165, 195] on input at bounding box center [160, 199] width 26 height 8
click at [215, 195] on input at bounding box center [205, 199] width 26 height 8
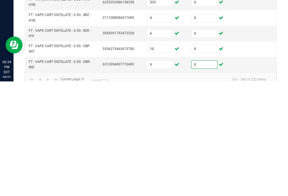
click at [104, 194] on link "10" at bounding box center [104, 198] width 8 height 8
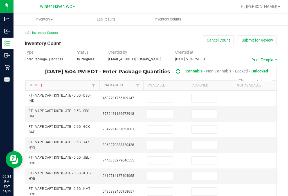
scroll to position [0, 0]
click at [164, 94] on input at bounding box center [160, 98] width 26 height 8
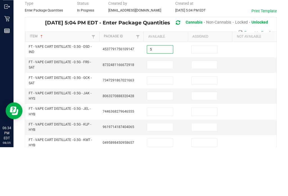
click at [203, 94] on input at bounding box center [205, 98] width 26 height 8
click at [172, 110] on input at bounding box center [160, 114] width 26 height 8
click at [210, 110] on input at bounding box center [205, 114] width 26 height 8
click at [159, 126] on input at bounding box center [160, 130] width 26 height 8
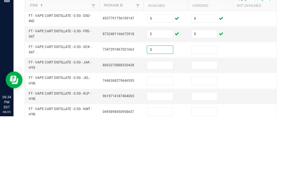
click at [203, 126] on input at bounding box center [205, 130] width 26 height 8
click at [172, 141] on input at bounding box center [160, 145] width 26 height 8
click at [201, 141] on input at bounding box center [205, 145] width 26 height 8
click at [171, 157] on input at bounding box center [160, 161] width 26 height 8
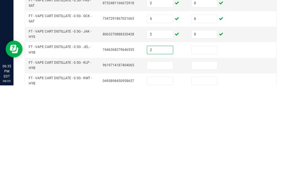
click at [200, 157] on input at bounding box center [205, 161] width 26 height 8
click at [170, 172] on input at bounding box center [160, 176] width 26 height 8
click at [211, 172] on input at bounding box center [205, 176] width 26 height 8
click at [166, 188] on input at bounding box center [160, 192] width 26 height 8
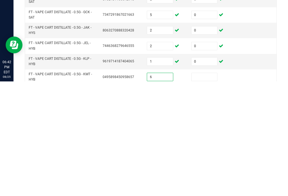
click at [208, 188] on input at bounding box center [205, 192] width 26 height 8
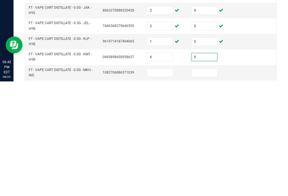
scroll to position [26, 0]
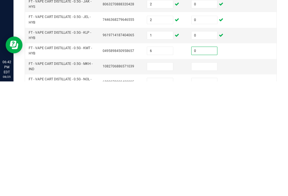
click at [167, 177] on input at bounding box center [160, 181] width 26 height 8
click at [207, 177] on input at bounding box center [205, 181] width 26 height 8
click at [165, 177] on input at bounding box center [160, 181] width 26 height 8
click at [163, 193] on input at bounding box center [160, 197] width 26 height 8
click at [209, 193] on input at bounding box center [205, 197] width 26 height 8
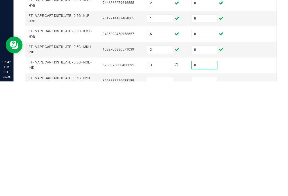
scroll to position [43, 0]
click at [165, 192] on input at bounding box center [160, 196] width 26 height 8
click at [205, 192] on input at bounding box center [205, 196] width 26 height 8
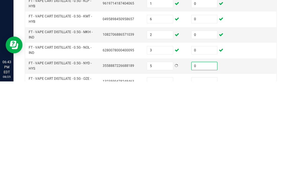
scroll to position [71, 0]
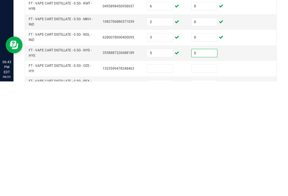
click at [176, 176] on td at bounding box center [165, 183] width 44 height 15
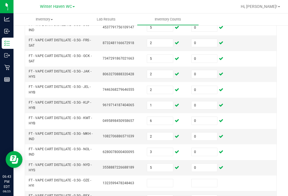
click at [166, 179] on input at bounding box center [160, 183] width 26 height 8
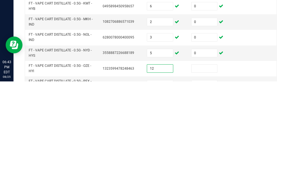
click at [210, 179] on input at bounding box center [205, 183] width 26 height 8
click at [170, 195] on input at bounding box center [160, 199] width 26 height 8
click at [204, 195] on input at bounding box center [205, 199] width 26 height 8
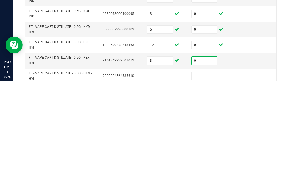
scroll to position [96, 0]
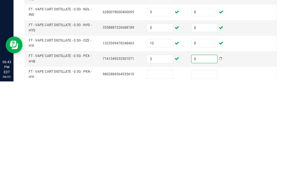
click at [179, 182] on td at bounding box center [165, 189] width 44 height 15
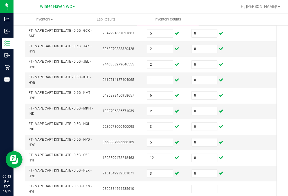
click at [168, 185] on input at bounding box center [160, 189] width 26 height 8
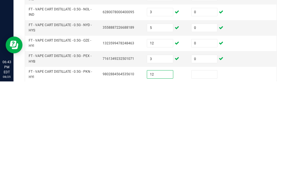
click at [210, 182] on td at bounding box center [210, 189] width 44 height 15
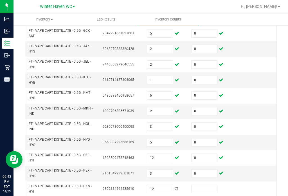
click at [208, 182] on td at bounding box center [210, 189] width 44 height 15
click at [210, 185] on input at bounding box center [205, 189] width 26 height 8
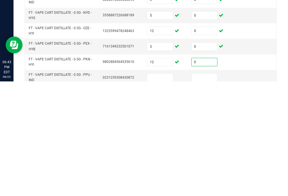
scroll to position [116, 0]
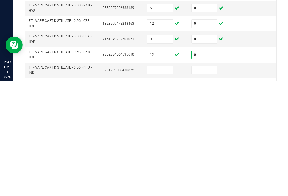
click at [163, 181] on input at bounding box center [160, 185] width 26 height 8
click at [203, 181] on input at bounding box center [205, 185] width 26 height 8
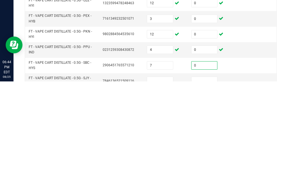
scroll to position [139, 0]
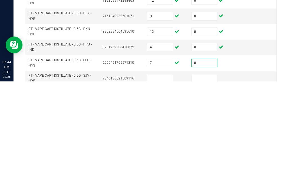
click at [158, 189] on input at bounding box center [160, 193] width 26 height 8
click at [216, 189] on input at bounding box center [205, 193] width 26 height 8
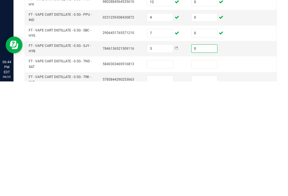
scroll to position [172, 0]
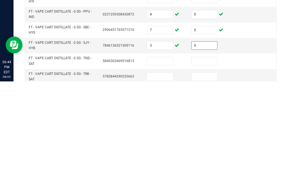
click at [163, 172] on input at bounding box center [160, 176] width 26 height 8
click at [212, 172] on input at bounding box center [205, 176] width 26 height 8
click at [166, 188] on input at bounding box center [160, 192] width 26 height 8
click at [210, 188] on input at bounding box center [205, 192] width 26 height 8
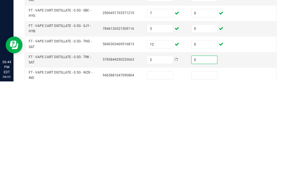
scroll to position [194, 0]
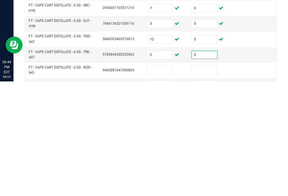
click at [168, 181] on input at bounding box center [160, 185] width 26 height 8
click at [201, 181] on input at bounding box center [205, 185] width 26 height 8
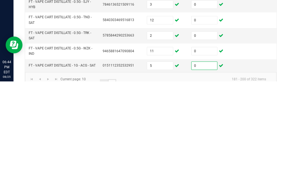
click at [114, 194] on link "..." at bounding box center [112, 198] width 8 height 8
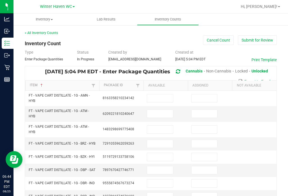
scroll to position [0, 0]
click at [166, 94] on input at bounding box center [160, 98] width 26 height 8
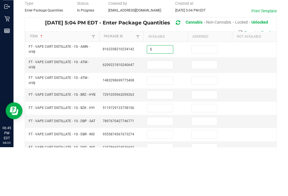
click at [199, 94] on input at bounding box center [205, 98] width 26 height 8
click at [165, 110] on input at bounding box center [160, 114] width 26 height 8
click at [199, 106] on td at bounding box center [210, 113] width 44 height 15
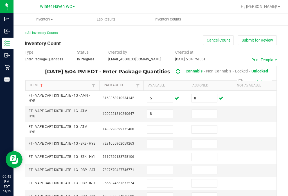
click at [206, 110] on input at bounding box center [205, 114] width 26 height 8
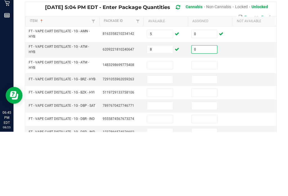
click at [172, 126] on input at bounding box center [160, 130] width 26 height 8
click at [203, 126] on input at bounding box center [205, 130] width 26 height 8
click at [162, 140] on input at bounding box center [160, 144] width 26 height 8
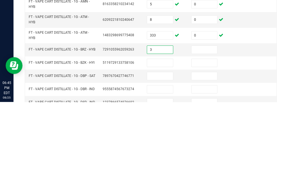
click at [197, 140] on input at bounding box center [205, 144] width 26 height 8
click at [163, 153] on input at bounding box center [160, 157] width 26 height 8
click at [203, 153] on input at bounding box center [205, 157] width 26 height 8
click at [163, 166] on input at bounding box center [160, 170] width 26 height 8
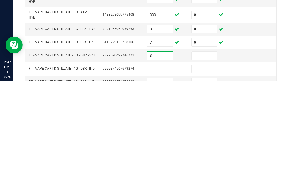
click at [214, 166] on input at bounding box center [205, 170] width 26 height 8
click at [168, 180] on input at bounding box center [160, 184] width 26 height 8
click at [206, 180] on input at bounding box center [205, 184] width 26 height 8
click at [161, 193] on input at bounding box center [160, 197] width 26 height 8
click at [209, 193] on input at bounding box center [205, 197] width 26 height 8
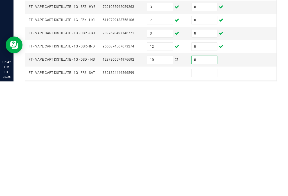
scroll to position [23, 0]
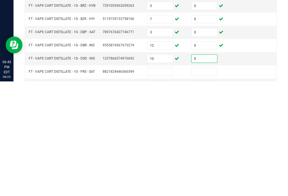
click at [167, 183] on input at bounding box center [160, 187] width 26 height 8
click at [208, 183] on input at bounding box center [205, 187] width 26 height 8
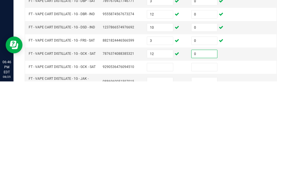
click at [166, 178] on input at bounding box center [160, 182] width 26 height 8
click at [201, 178] on input at bounding box center [205, 182] width 26 height 8
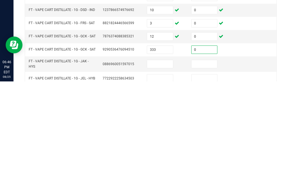
scroll to position [79, 0]
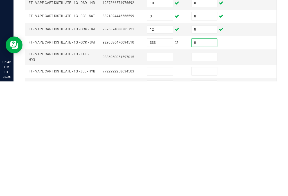
click at [167, 168] on input at bounding box center [160, 172] width 26 height 8
click at [205, 168] on input at bounding box center [205, 172] width 26 height 8
click at [167, 182] on input at bounding box center [160, 186] width 26 height 8
click at [211, 182] on input at bounding box center [205, 186] width 26 height 8
click at [167, 195] on input at bounding box center [160, 199] width 26 height 8
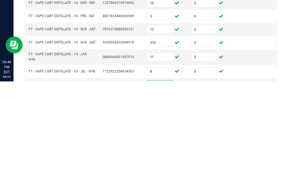
click at [206, 195] on input at bounding box center [205, 199] width 26 height 8
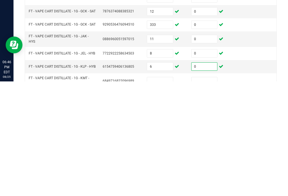
scroll to position [112, 0]
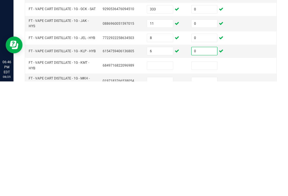
click at [168, 177] on input at bounding box center [160, 181] width 26 height 8
click at [205, 177] on input at bounding box center [205, 181] width 26 height 8
click at [165, 192] on input at bounding box center [160, 196] width 26 height 8
click at [216, 192] on input at bounding box center [205, 196] width 26 height 8
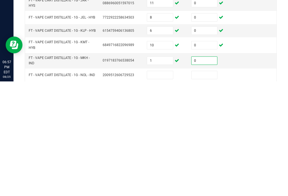
scroll to position [134, 0]
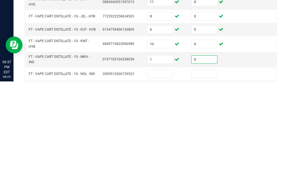
click at [172, 185] on input at bounding box center [160, 189] width 26 height 8
click at [214, 185] on input at bounding box center [205, 189] width 26 height 8
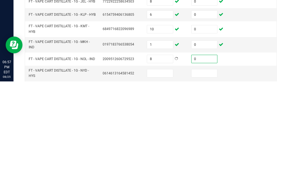
click at [173, 184] on input at bounding box center [160, 188] width 26 height 8
click at [215, 184] on input at bounding box center [205, 188] width 26 height 8
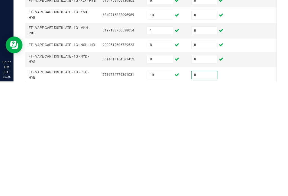
scroll to position [179, 0]
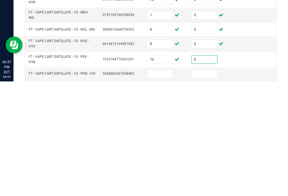
click at [167, 185] on input at bounding box center [160, 189] width 26 height 8
click at [210, 185] on input at bounding box center [205, 189] width 26 height 8
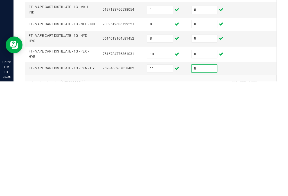
scroll to position [184, 0]
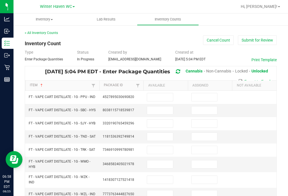
scroll to position [0, 0]
click at [165, 93] on input at bounding box center [160, 97] width 26 height 8
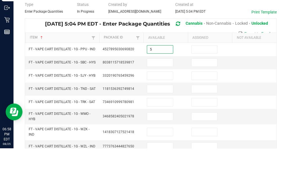
click at [213, 93] on input at bounding box center [205, 97] width 26 height 8
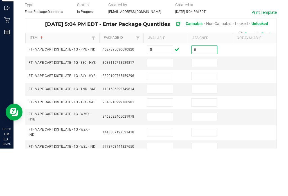
click at [166, 107] on input at bounding box center [160, 111] width 26 height 8
click at [206, 107] on input at bounding box center [205, 111] width 26 height 8
click at [165, 120] on input at bounding box center [160, 124] width 26 height 8
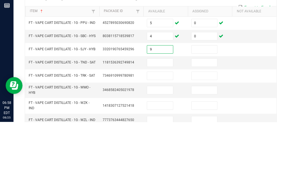
click at [211, 120] on input at bounding box center [205, 124] width 26 height 8
click at [168, 133] on input at bounding box center [160, 137] width 26 height 8
click at [204, 133] on input at bounding box center [205, 137] width 26 height 8
click at [168, 146] on input at bounding box center [160, 150] width 26 height 8
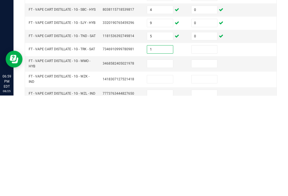
click at [208, 146] on input at bounding box center [205, 150] width 26 height 8
click at [165, 161] on input at bounding box center [160, 165] width 26 height 8
click at [214, 161] on input at bounding box center [205, 165] width 26 height 8
click at [169, 176] on input at bounding box center [160, 180] width 26 height 8
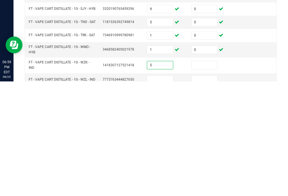
click at [200, 176] on input at bounding box center [205, 180] width 26 height 8
click at [170, 191] on input at bounding box center [160, 195] width 26 height 8
click at [201, 191] on input at bounding box center [205, 195] width 26 height 8
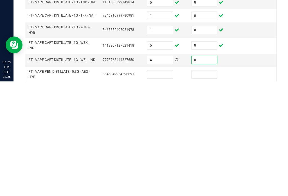
click at [168, 185] on input at bounding box center [160, 189] width 26 height 8
click at [203, 185] on input at bounding box center [205, 189] width 26 height 8
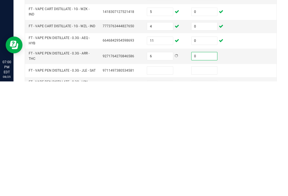
scroll to position [64, 0]
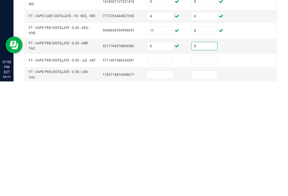
click at [172, 171] on input at bounding box center [160, 175] width 26 height 8
click at [211, 171] on input at bounding box center [205, 175] width 26 height 8
click at [165, 186] on input at bounding box center [160, 190] width 26 height 8
click at [208, 186] on input at bounding box center [205, 190] width 26 height 8
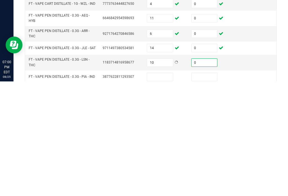
scroll to position [77, 0]
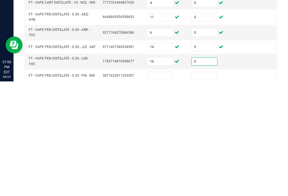
click at [166, 187] on input at bounding box center [160, 191] width 26 height 8
click at [213, 184] on td at bounding box center [210, 190] width 44 height 13
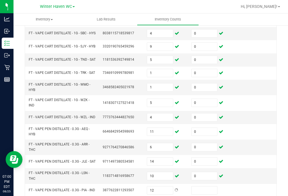
click at [206, 187] on input at bounding box center [205, 191] width 26 height 8
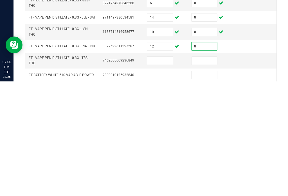
scroll to position [107, 0]
click at [165, 172] on input at bounding box center [160, 176] width 26 height 8
click at [206, 172] on input at bounding box center [205, 176] width 26 height 8
click at [165, 186] on input at bounding box center [160, 190] width 26 height 8
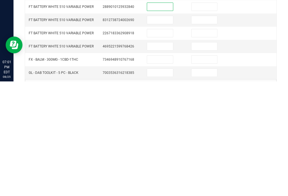
scroll to position [175, 0]
click at [170, 170] on input at bounding box center [160, 174] width 26 height 8
click at [201, 170] on input at bounding box center [205, 174] width 26 height 8
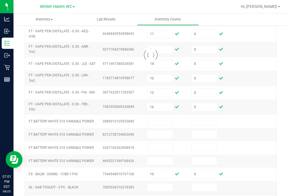
scroll to position [0, 0]
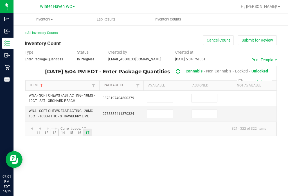
click at [57, 129] on link "13" at bounding box center [55, 133] width 8 height 8
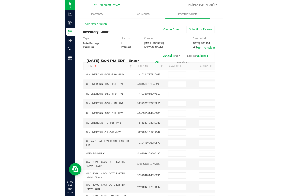
scroll to position [9, 0]
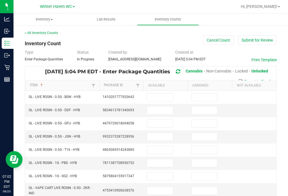
click at [162, 93] on input at bounding box center [160, 97] width 26 height 8
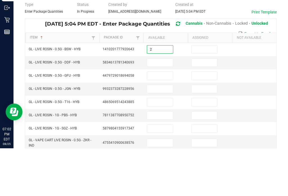
click at [209, 93] on input at bounding box center [205, 97] width 26 height 8
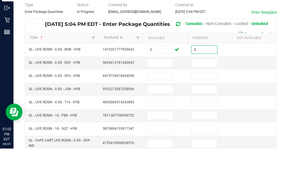
click at [164, 107] on input at bounding box center [160, 111] width 26 height 8
click at [207, 107] on input at bounding box center [205, 111] width 26 height 8
click at [166, 120] on input at bounding box center [160, 124] width 26 height 8
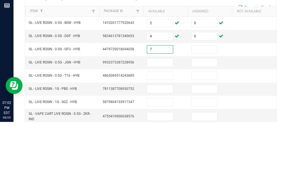
click at [206, 120] on input at bounding box center [205, 124] width 26 height 8
click at [166, 133] on input at bounding box center [160, 137] width 26 height 8
click at [210, 133] on input at bounding box center [205, 137] width 26 height 8
click at [163, 146] on input at bounding box center [160, 150] width 26 height 8
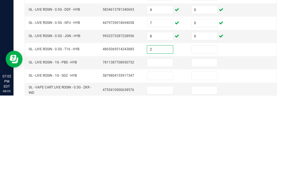
click at [206, 146] on input at bounding box center [205, 150] width 26 height 8
click at [168, 159] on input at bounding box center [160, 163] width 26 height 8
click at [205, 159] on input at bounding box center [205, 163] width 26 height 8
click at [164, 173] on input at bounding box center [160, 177] width 26 height 8
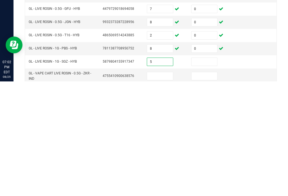
click at [202, 173] on input at bounding box center [205, 177] width 26 height 8
click at [163, 187] on input at bounding box center [160, 191] width 26 height 8
click at [202, 187] on input at bounding box center [205, 191] width 26 height 8
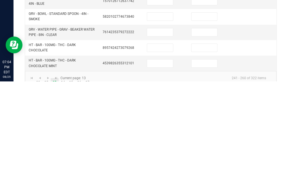
scroll to position [197, 0]
click at [161, 159] on input at bounding box center [160, 163] width 26 height 8
click at [210, 159] on input at bounding box center [205, 163] width 26 height 8
click at [163, 175] on input at bounding box center [160, 179] width 26 height 8
click at [206, 175] on input at bounding box center [205, 179] width 26 height 8
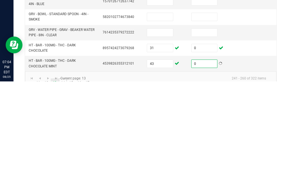
click at [64, 193] on link "14" at bounding box center [63, 197] width 8 height 8
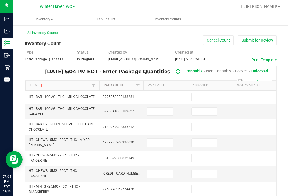
scroll to position [0, 0]
click at [168, 93] on input at bounding box center [160, 97] width 26 height 8
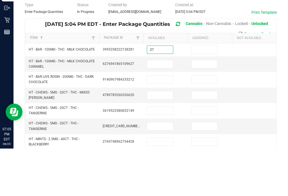
click at [204, 93] on input at bounding box center [205, 97] width 26 height 8
click at [163, 108] on input at bounding box center [160, 112] width 26 height 8
click at [207, 108] on input at bounding box center [205, 112] width 26 height 8
click at [164, 123] on input at bounding box center [160, 127] width 26 height 8
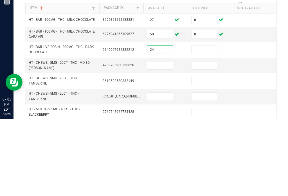
click at [207, 123] on input at bounding box center [205, 127] width 26 height 8
click at [163, 139] on input at bounding box center [160, 143] width 26 height 8
click at [207, 139] on input at bounding box center [205, 143] width 26 height 8
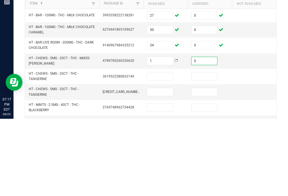
click at [168, 150] on input at bounding box center [160, 154] width 26 height 8
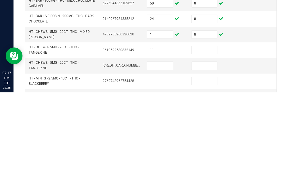
click at [211, 150] on input at bounding box center [205, 154] width 26 height 8
click at [165, 166] on input at bounding box center [160, 170] width 26 height 8
click at [207, 166] on input at bounding box center [205, 170] width 26 height 8
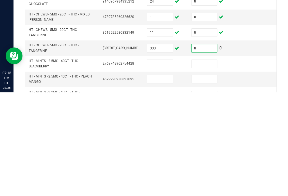
click at [159, 164] on input at bounding box center [160, 168] width 26 height 8
click at [204, 164] on input at bounding box center [205, 168] width 26 height 8
click at [161, 179] on input at bounding box center [160, 183] width 26 height 8
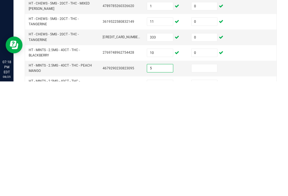
click at [200, 179] on input at bounding box center [205, 183] width 26 height 8
click at [156, 191] on td at bounding box center [165, 198] width 44 height 15
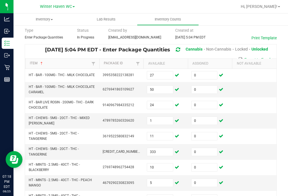
click at [165, 195] on input at bounding box center [160, 199] width 26 height 8
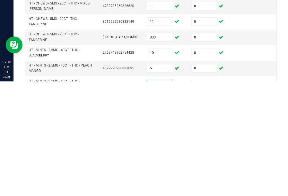
click at [210, 195] on input at bounding box center [205, 199] width 26 height 8
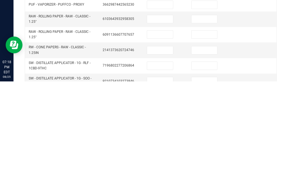
scroll to position [132, 0]
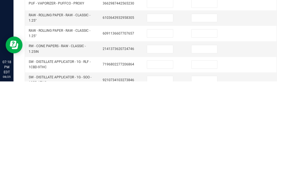
click at [170, 175] on input at bounding box center [160, 179] width 26 height 8
click at [203, 175] on input at bounding box center [205, 179] width 26 height 8
click at [163, 191] on input at bounding box center [160, 195] width 26 height 8
click at [214, 191] on input at bounding box center [205, 195] width 26 height 8
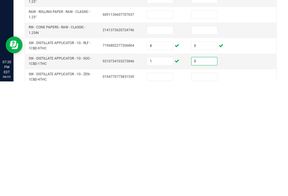
scroll to position [158, 0]
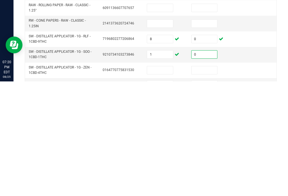
click at [163, 181] on input at bounding box center [160, 185] width 26 height 8
click at [201, 181] on input at bounding box center [205, 185] width 26 height 8
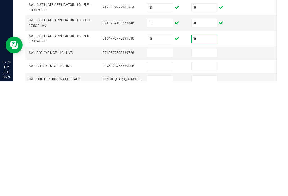
scroll to position [190, 0]
click at [161, 164] on input at bounding box center [160, 168] width 26 height 8
click at [216, 164] on input at bounding box center [205, 168] width 26 height 8
click at [163, 177] on input at bounding box center [160, 181] width 26 height 8
click at [199, 177] on input at bounding box center [205, 181] width 26 height 8
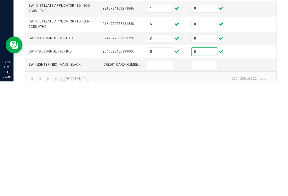
scroll to position [204, 0]
click at [71, 194] on link "15" at bounding box center [71, 198] width 8 height 8
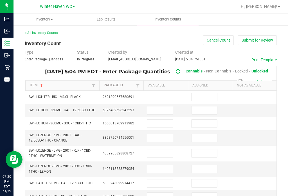
scroll to position [0, 0]
click at [159, 107] on input at bounding box center [160, 111] width 26 height 8
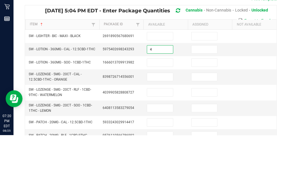
click at [207, 107] on input at bounding box center [205, 111] width 26 height 8
click at [166, 120] on input at bounding box center [160, 124] width 26 height 8
click at [212, 120] on input at bounding box center [205, 124] width 26 height 8
click at [168, 134] on input at bounding box center [160, 138] width 26 height 8
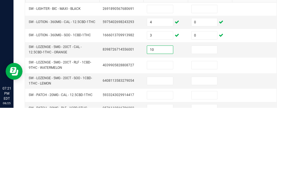
click at [208, 134] on input at bounding box center [205, 138] width 26 height 8
click at [164, 150] on input at bounding box center [160, 154] width 26 height 8
click at [200, 150] on input at bounding box center [205, 154] width 26 height 8
click at [161, 165] on input at bounding box center [160, 169] width 26 height 8
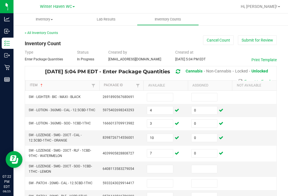
click at [164, 165] on input at bounding box center [160, 169] width 26 height 8
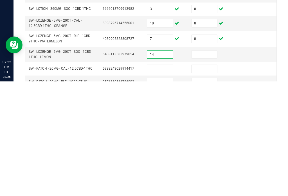
click at [207, 165] on input at bounding box center [205, 169] width 26 height 8
click at [168, 180] on input at bounding box center [160, 184] width 26 height 8
click at [211, 180] on input at bounding box center [205, 184] width 26 height 8
click at [163, 193] on input at bounding box center [160, 197] width 26 height 8
click at [213, 193] on input at bounding box center [205, 197] width 26 height 8
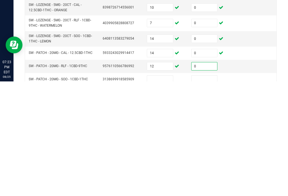
scroll to position [36, 0]
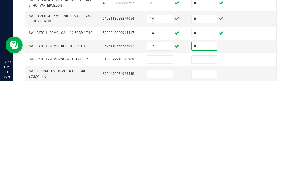
click at [160, 170] on input at bounding box center [160, 174] width 26 height 8
click at [210, 170] on input at bounding box center [205, 174] width 26 height 8
click at [170, 185] on input at bounding box center [160, 189] width 26 height 8
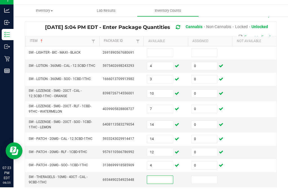
scroll to position [9, 0]
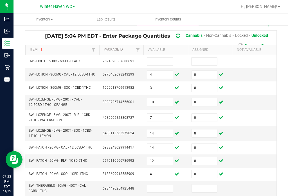
click at [165, 185] on input at bounding box center [160, 189] width 26 height 8
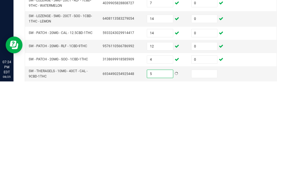
click at [209, 185] on input at bounding box center [205, 189] width 26 height 8
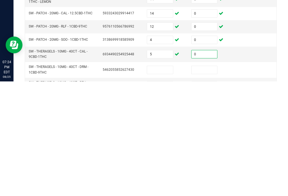
scroll to position [60, 0]
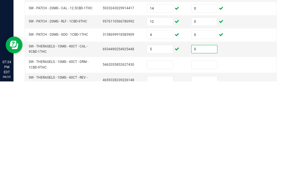
click at [162, 176] on input at bounding box center [160, 180] width 26 height 8
click at [201, 176] on input at bounding box center [205, 180] width 26 height 8
click at [157, 191] on input at bounding box center [160, 195] width 26 height 8
click at [202, 191] on input at bounding box center [205, 195] width 26 height 8
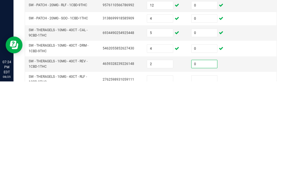
scroll to position [86, 0]
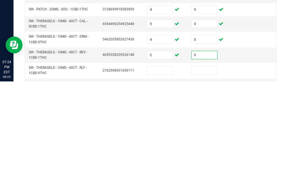
click at [163, 178] on td at bounding box center [165, 185] width 44 height 15
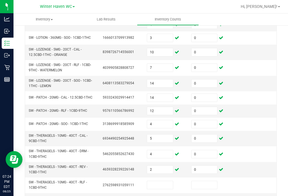
click at [163, 178] on td at bounding box center [165, 185] width 44 height 15
click at [164, 181] on input at bounding box center [160, 185] width 26 height 8
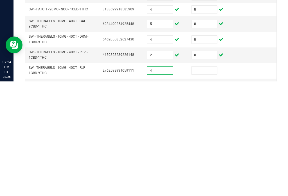
click at [207, 181] on input at bounding box center [205, 185] width 26 height 8
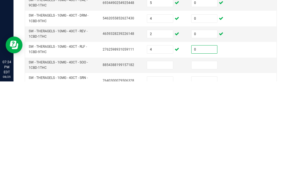
scroll to position [110, 0]
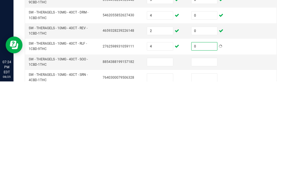
click at [166, 173] on input at bounding box center [160, 177] width 26 height 8
click at [207, 173] on input at bounding box center [205, 177] width 26 height 8
click at [160, 188] on input at bounding box center [160, 192] width 26 height 8
click at [199, 188] on input at bounding box center [205, 192] width 26 height 8
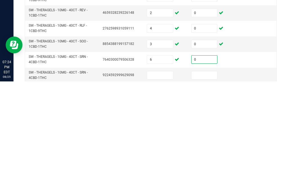
scroll to position [135, 0]
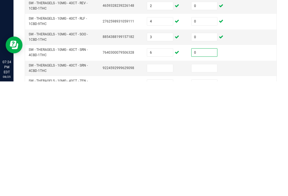
click at [168, 179] on input at bounding box center [160, 183] width 26 height 8
click at [166, 160] on td "6" at bounding box center [165, 167] width 44 height 15
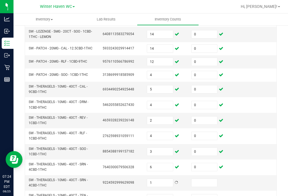
click at [165, 163] on input "6" at bounding box center [160, 167] width 26 height 8
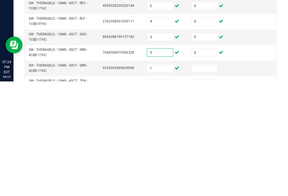
click at [204, 179] on input at bounding box center [205, 183] width 26 height 8
click at [162, 195] on input at bounding box center [160, 199] width 26 height 8
click at [211, 195] on input at bounding box center [205, 199] width 26 height 8
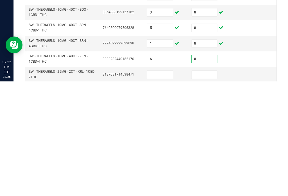
scroll to position [169, 0]
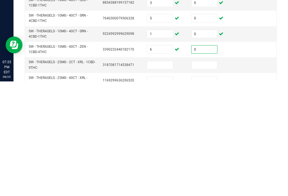
click at [164, 176] on input at bounding box center [160, 180] width 26 height 8
click at [211, 176] on input at bounding box center [205, 180] width 26 height 8
click at [166, 192] on input at bounding box center [160, 196] width 26 height 8
click at [208, 192] on input at bounding box center [205, 196] width 26 height 8
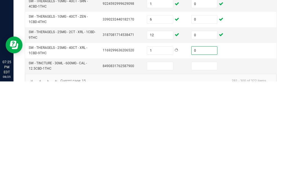
scroll to position [201, 0]
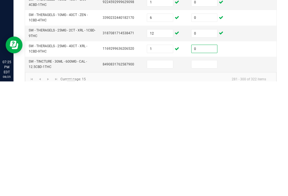
click at [158, 175] on input at bounding box center [160, 179] width 26 height 8
click at [204, 175] on input at bounding box center [205, 179] width 26 height 8
click at [80, 194] on link "16" at bounding box center [79, 198] width 8 height 8
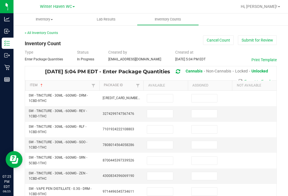
scroll to position [0, 0]
click at [166, 94] on input at bounding box center [160, 98] width 26 height 8
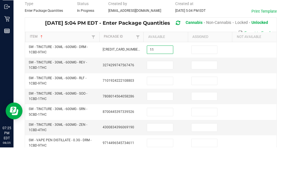
click at [222, 91] on td at bounding box center [210, 98] width 44 height 15
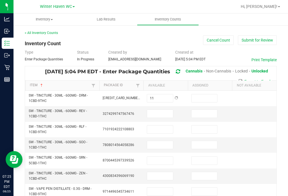
click at [198, 94] on input at bounding box center [205, 98] width 26 height 8
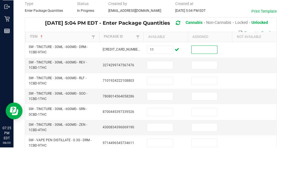
click at [166, 110] on input at bounding box center [160, 114] width 26 height 8
click at [210, 94] on input at bounding box center [205, 98] width 26 height 8
click at [170, 110] on input at bounding box center [160, 114] width 26 height 8
click at [202, 110] on input at bounding box center [205, 114] width 26 height 8
click at [163, 126] on input at bounding box center [160, 130] width 26 height 8
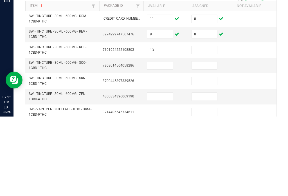
click at [204, 138] on td at bounding box center [210, 145] width 44 height 15
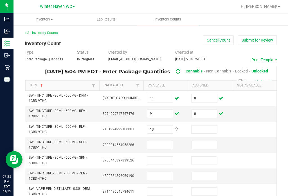
click at [208, 126] on input at bounding box center [205, 130] width 26 height 8
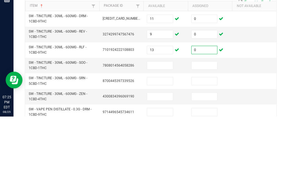
click at [157, 141] on input at bounding box center [160, 145] width 26 height 8
click at [214, 141] on input at bounding box center [205, 145] width 26 height 8
click at [158, 157] on input at bounding box center [160, 161] width 26 height 8
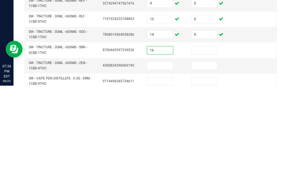
click at [211, 157] on input at bounding box center [205, 161] width 26 height 8
click at [162, 172] on input at bounding box center [160, 176] width 26 height 8
click at [212, 172] on input at bounding box center [205, 176] width 26 height 8
click at [164, 188] on input at bounding box center [160, 192] width 26 height 8
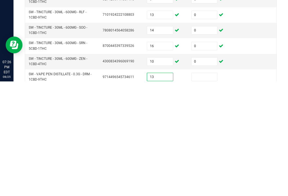
click at [212, 188] on input at bounding box center [205, 192] width 26 height 8
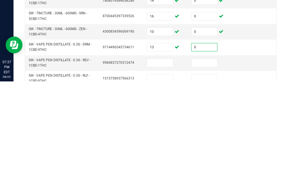
click at [164, 174] on input at bounding box center [160, 178] width 26 height 8
click at [207, 174] on input at bounding box center [205, 178] width 26 height 8
click at [168, 189] on input at bounding box center [160, 193] width 26 height 8
click at [203, 189] on input at bounding box center [205, 193] width 26 height 8
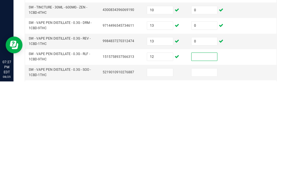
scroll to position [64, 0]
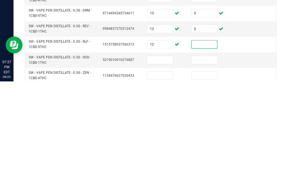
click at [212, 155] on input at bounding box center [205, 159] width 26 height 8
click at [161, 171] on input at bounding box center [160, 175] width 26 height 8
click at [204, 171] on input at bounding box center [205, 175] width 26 height 8
click at [160, 186] on input at bounding box center [160, 190] width 26 height 8
click at [206, 186] on input at bounding box center [205, 190] width 26 height 8
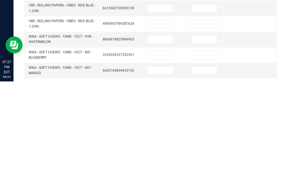
scroll to position [153, 0]
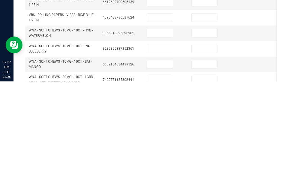
click at [162, 144] on input at bounding box center [160, 148] width 26 height 8
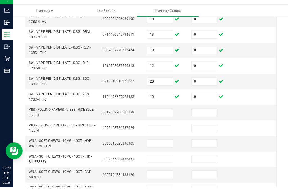
scroll to position [9, 0]
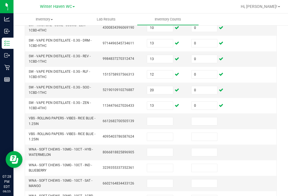
click at [158, 118] on input at bounding box center [160, 122] width 26 height 8
click at [165, 148] on input at bounding box center [160, 152] width 26 height 8
click at [159, 148] on input at bounding box center [160, 152] width 26 height 8
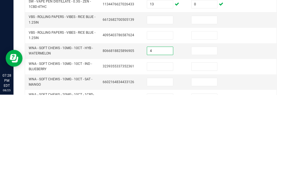
click at [213, 148] on input at bounding box center [205, 152] width 26 height 8
click at [166, 164] on input at bounding box center [160, 168] width 26 height 8
click at [209, 164] on input at bounding box center [205, 168] width 26 height 8
click at [164, 180] on input at bounding box center [160, 184] width 26 height 8
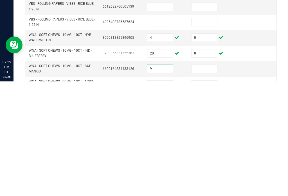
click at [203, 180] on input at bounding box center [205, 184] width 26 height 8
click at [157, 195] on input at bounding box center [160, 199] width 26 height 8
click at [210, 195] on input at bounding box center [205, 199] width 26 height 8
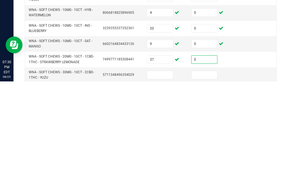
scroll to position [174, 0]
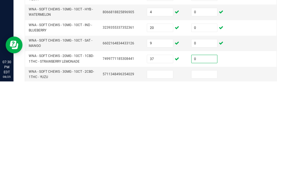
click at [157, 185] on input at bounding box center [160, 189] width 26 height 8
click at [200, 185] on input at bounding box center [205, 189] width 26 height 8
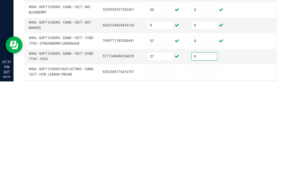
scroll to position [201, 0]
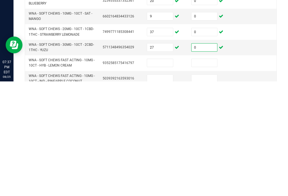
click at [155, 174] on input at bounding box center [160, 178] width 26 height 8
click at [210, 174] on input at bounding box center [205, 178] width 26 height 8
click at [166, 190] on input at bounding box center [160, 194] width 26 height 8
click at [208, 190] on input at bounding box center [205, 194] width 26 height 8
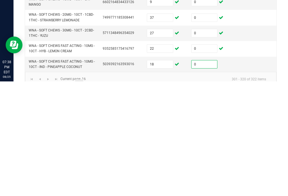
scroll to position [215, 0]
click at [87, 194] on link "17" at bounding box center [87, 198] width 8 height 8
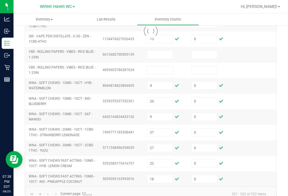
scroll to position [0, 0]
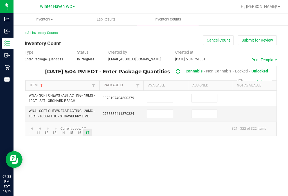
click at [168, 94] on input at bounding box center [160, 98] width 26 height 8
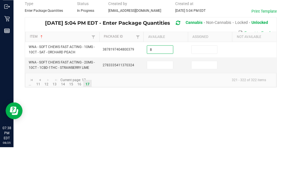
click at [204, 94] on input at bounding box center [205, 98] width 26 height 8
click at [158, 110] on input at bounding box center [160, 114] width 26 height 8
click at [213, 110] on input at bounding box center [205, 114] width 26 height 8
